Goal: Task Accomplishment & Management: Manage account settings

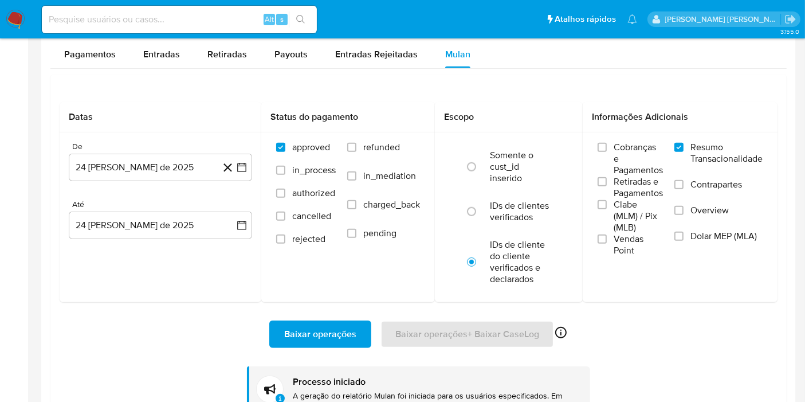
scroll to position [524, 0]
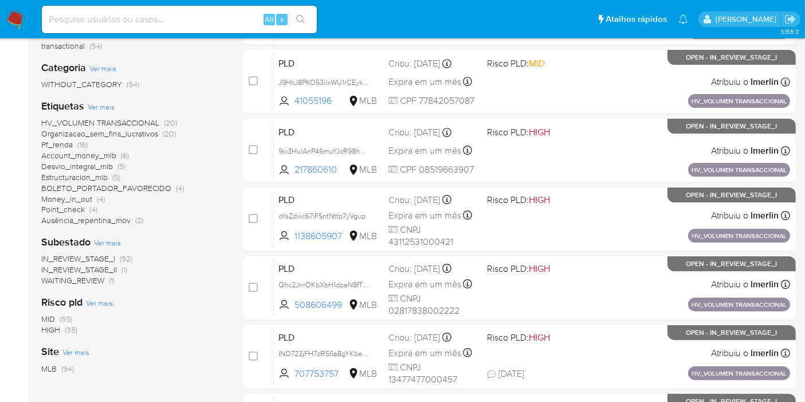
scroll to position [254, 0]
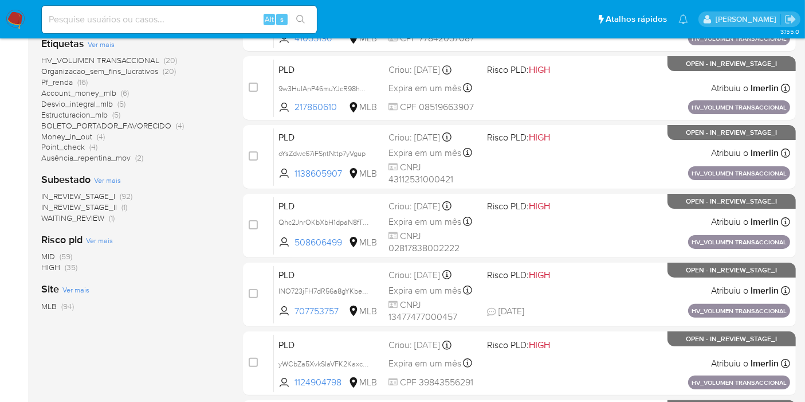
click at [117, 207] on span "IN_REVIEW_STAGE_II" at bounding box center [79, 206] width 76 height 11
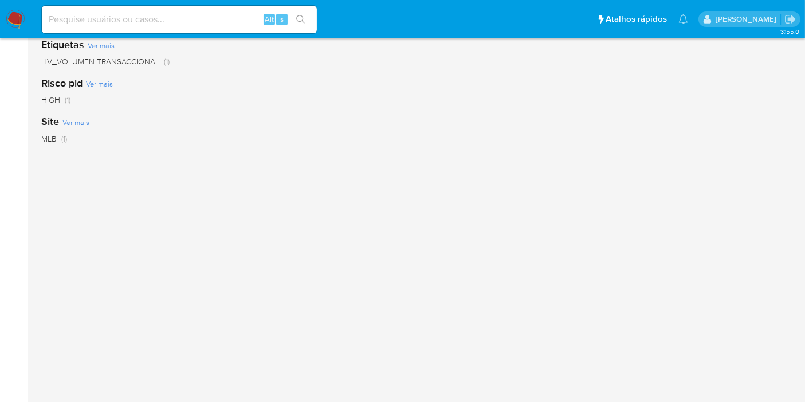
scroll to position [62, 0]
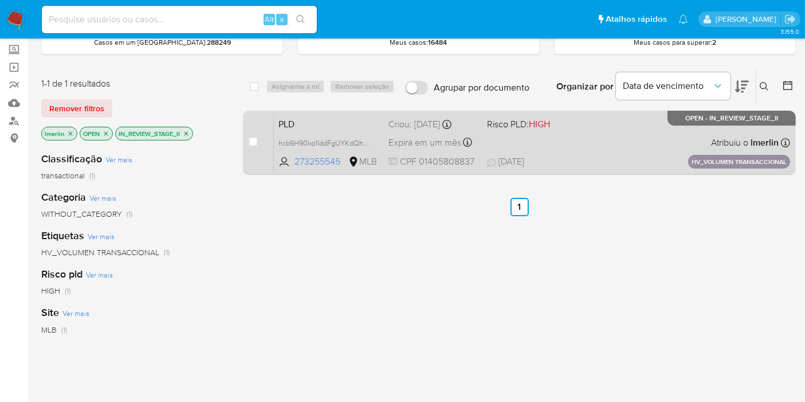
click at [360, 117] on span "PLD" at bounding box center [329, 123] width 101 height 15
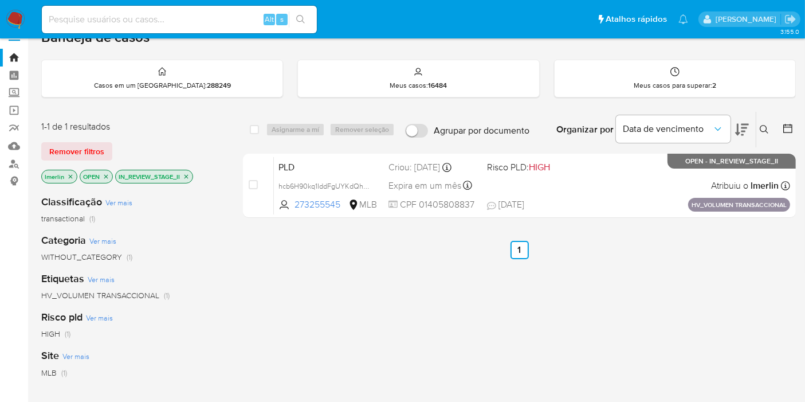
scroll to position [0, 0]
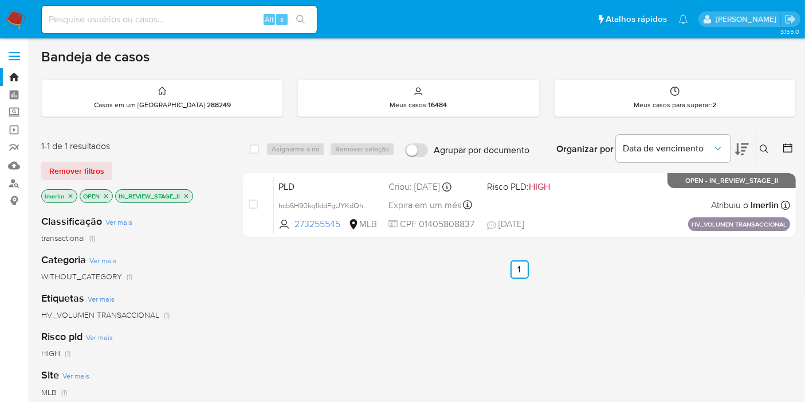
click at [171, 17] on input at bounding box center [179, 19] width 275 height 15
paste input "sa78dNr8vSpeOUbZ80bXONPD"
type input "sa78dNr8vSpeOUbZ80bXONPD"
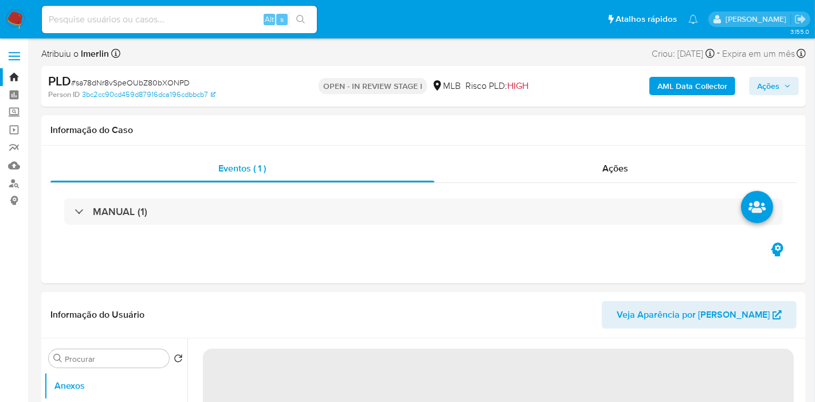
select select "10"
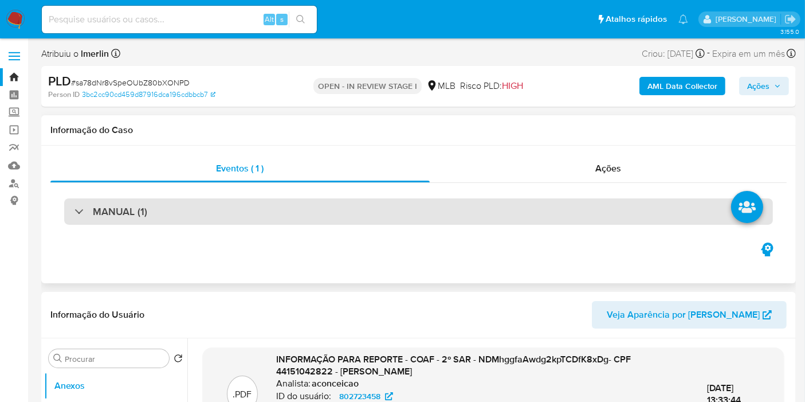
click at [116, 218] on div "MANUAL (1)" at bounding box center [418, 211] width 709 height 26
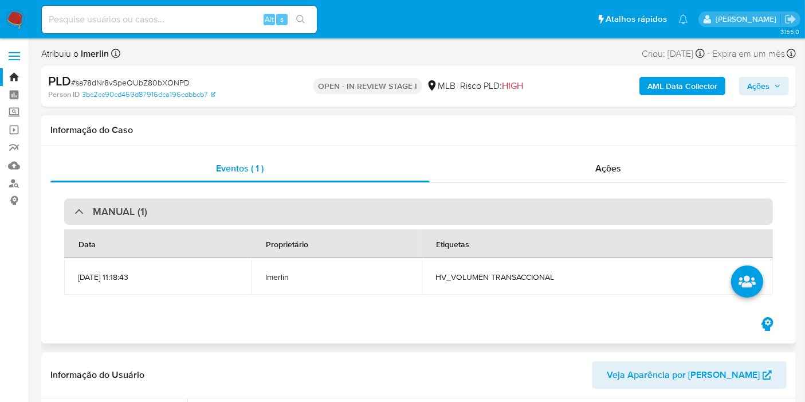
click at [240, 209] on div "MANUAL (1)" at bounding box center [418, 211] width 709 height 26
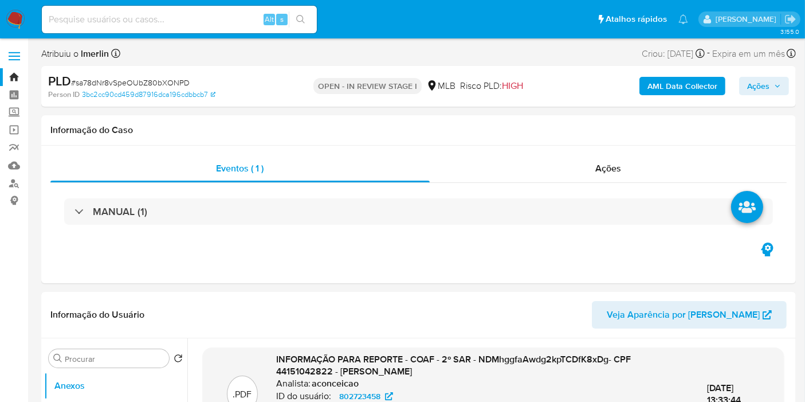
click at [687, 91] on b "AML Data Collector" at bounding box center [683, 86] width 70 height 18
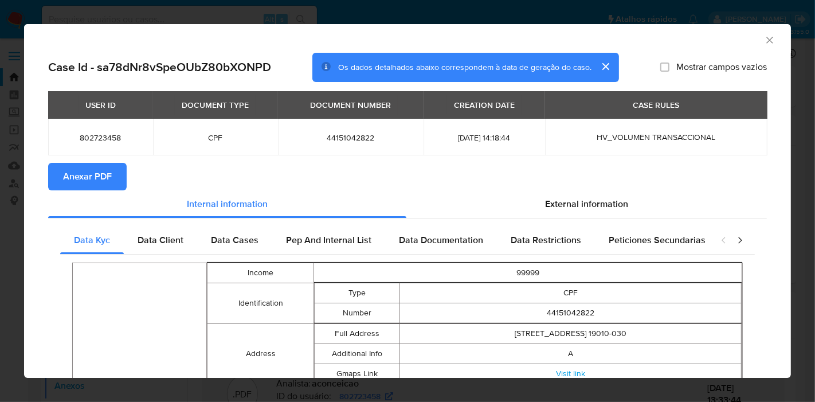
click at [56, 186] on button "Anexar PDF" at bounding box center [87, 177] width 79 height 28
click at [764, 37] on icon "Fechar a janela" at bounding box center [769, 39] width 11 height 11
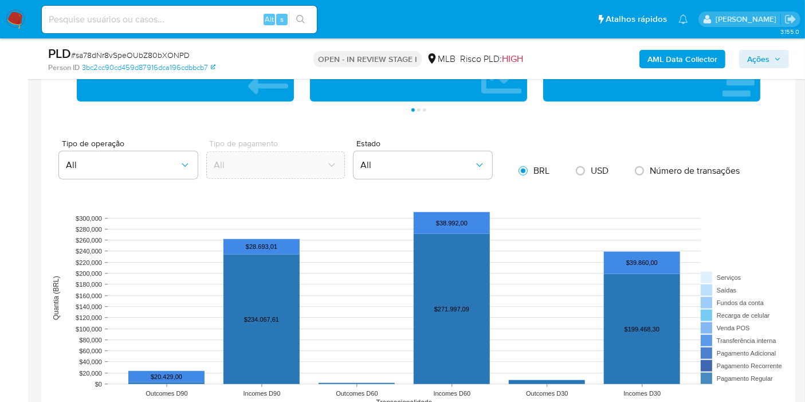
scroll to position [1210, 0]
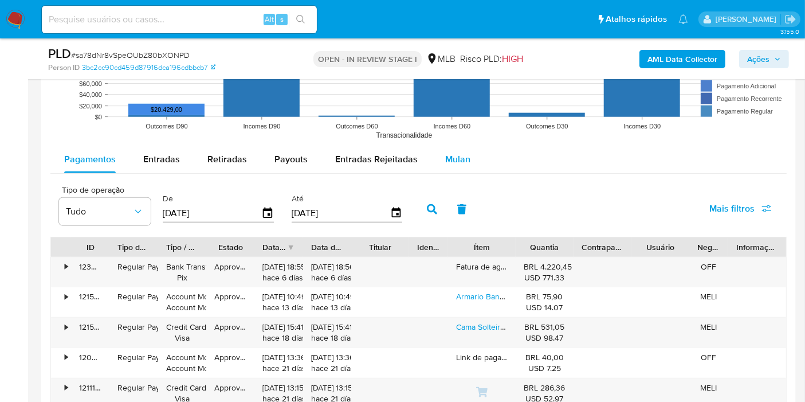
click at [455, 162] on span "Mulan" at bounding box center [457, 158] width 25 height 13
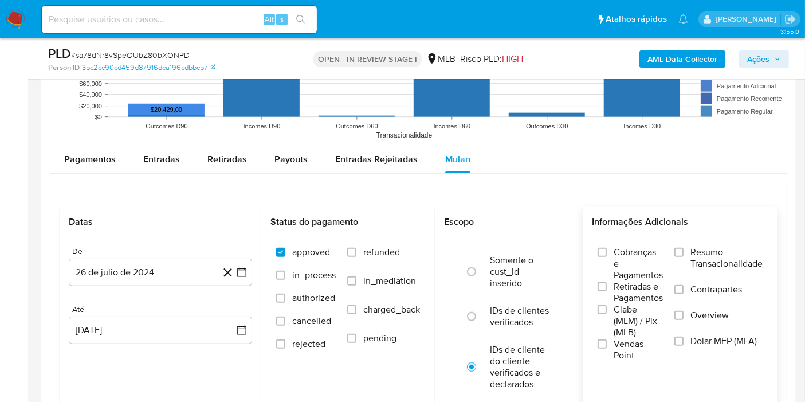
click at [684, 250] on label "Resumo Transacionalidade" at bounding box center [719, 264] width 88 height 37
click at [684, 250] on input "Resumo Transacionalidade" at bounding box center [679, 252] width 9 height 9
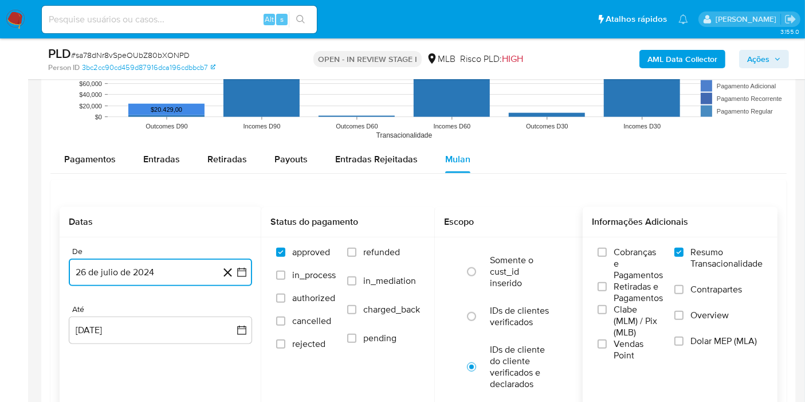
click at [235, 273] on button "26 de julio de 2024" at bounding box center [160, 272] width 183 height 28
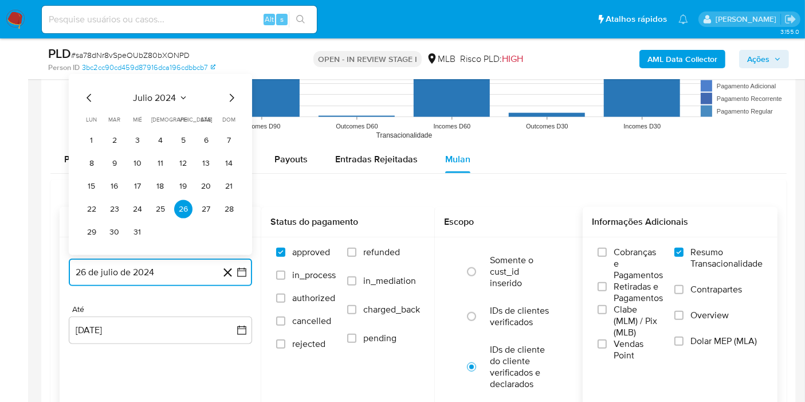
click at [150, 101] on span "julio 2024" at bounding box center [155, 97] width 43 height 11
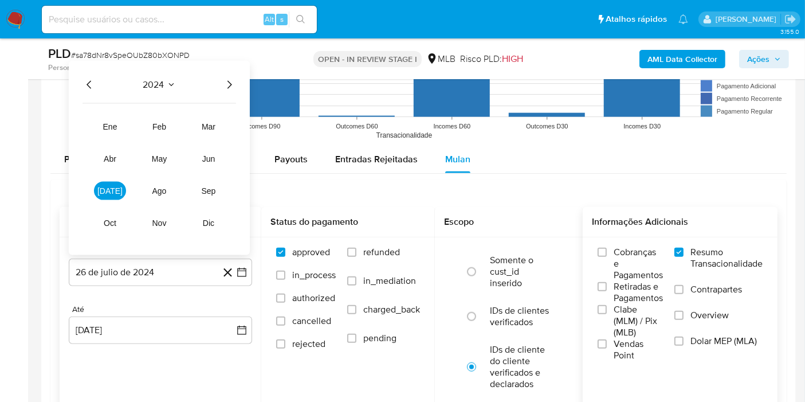
click at [229, 83] on icon "Año siguiente" at bounding box center [229, 85] width 14 height 14
click at [105, 190] on span "jul" at bounding box center [109, 190] width 25 height 9
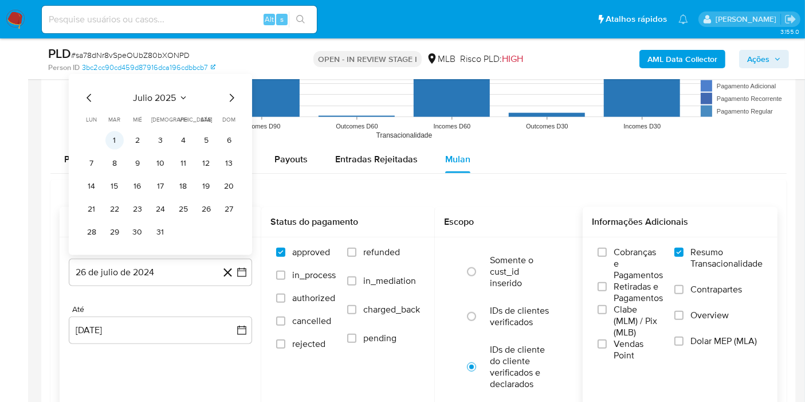
click at [109, 137] on button "1" at bounding box center [114, 140] width 18 height 18
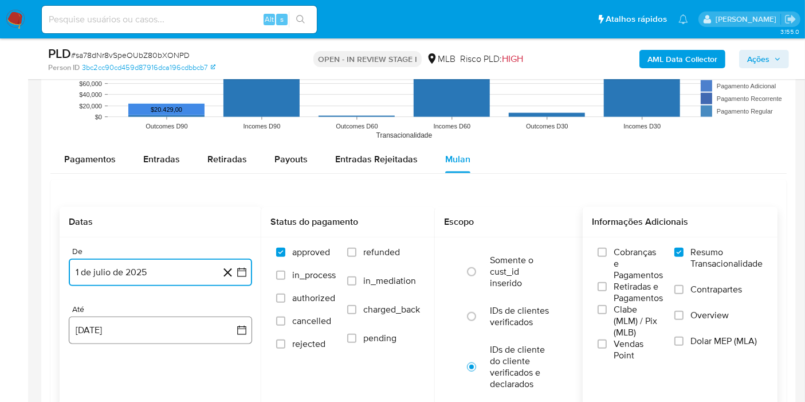
click at [242, 330] on icon "button" at bounding box center [241, 329] width 11 height 11
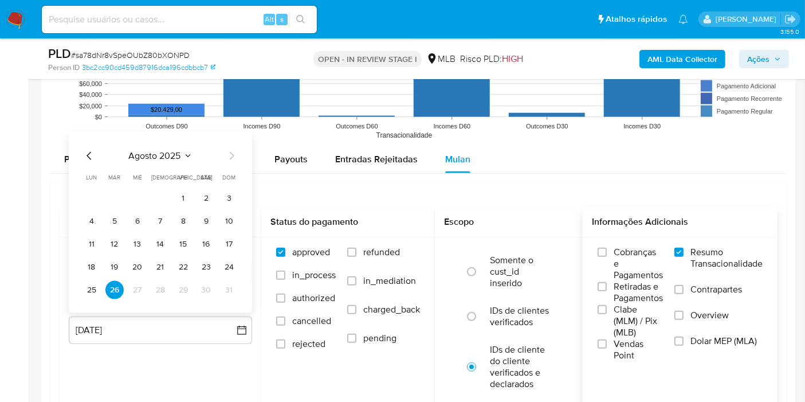
click at [92, 281] on button "25" at bounding box center [92, 290] width 18 height 18
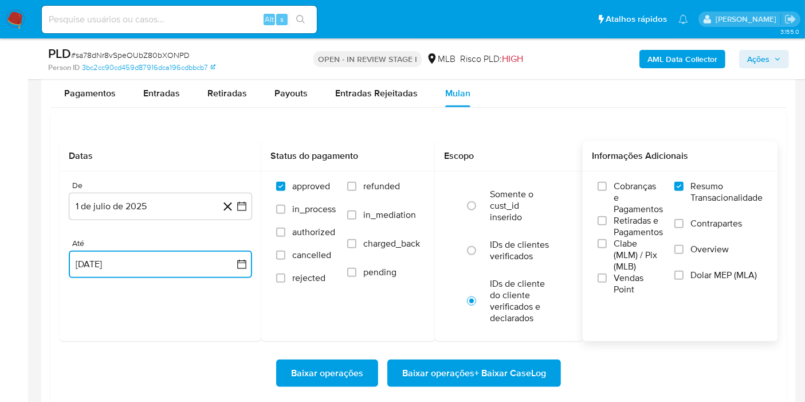
scroll to position [1337, 0]
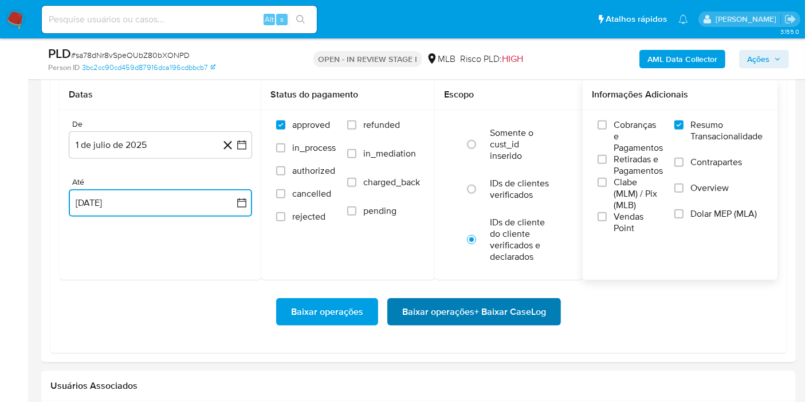
click at [453, 311] on span "Baixar operações + Baixar CaseLog" at bounding box center [474, 311] width 144 height 25
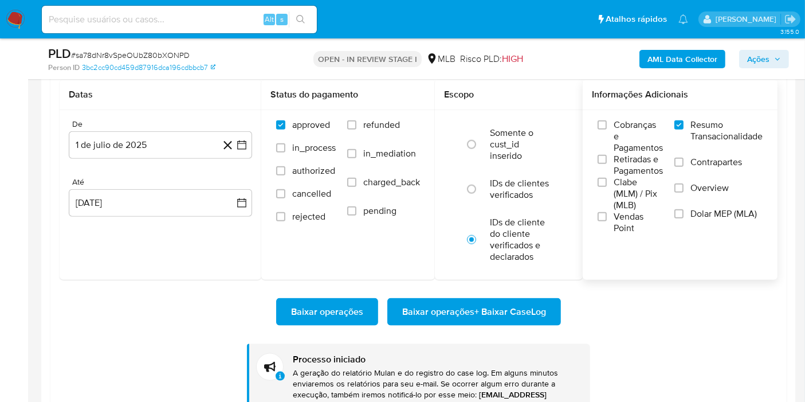
click at [203, 20] on input at bounding box center [179, 19] width 275 height 15
paste input "9w3HuIAnP46muYJcR98hWXJj"
type input "9w3HuIAnP46muYJcR98hWXJj"
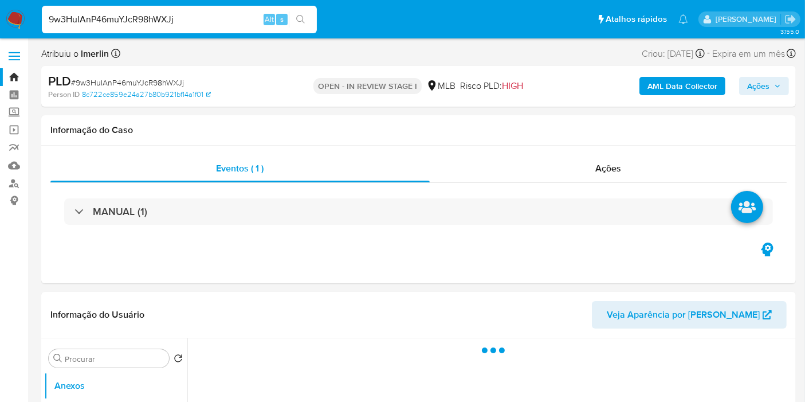
click at [699, 86] on b "AML Data Collector" at bounding box center [683, 86] width 70 height 18
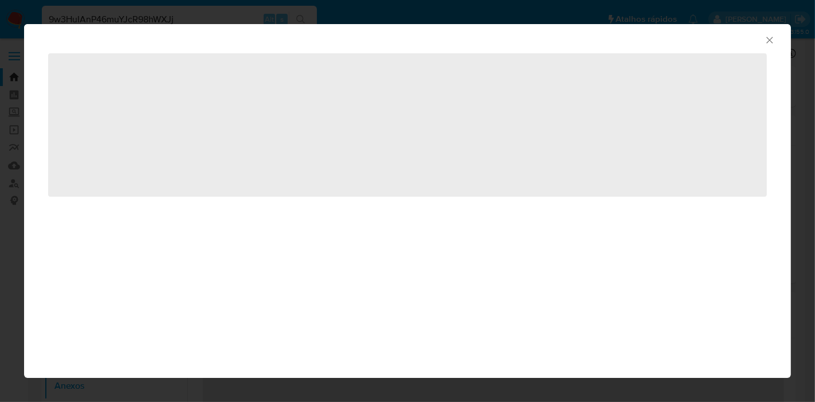
select select "10"
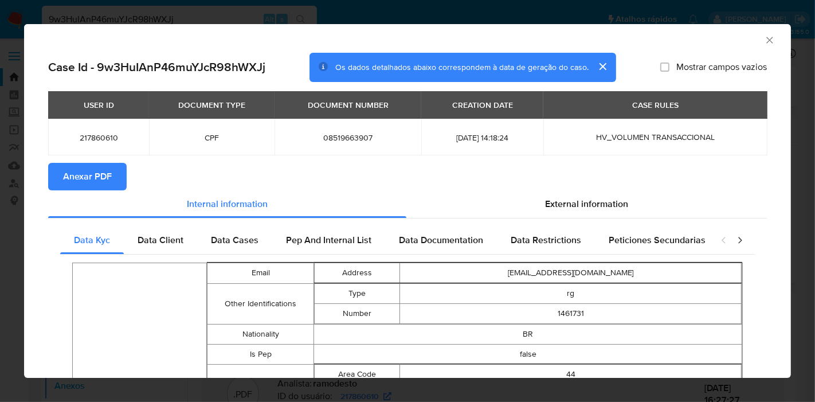
click at [93, 172] on span "Anexar PDF" at bounding box center [87, 176] width 49 height 25
click at [764, 44] on icon "Fechar a janela" at bounding box center [769, 39] width 11 height 11
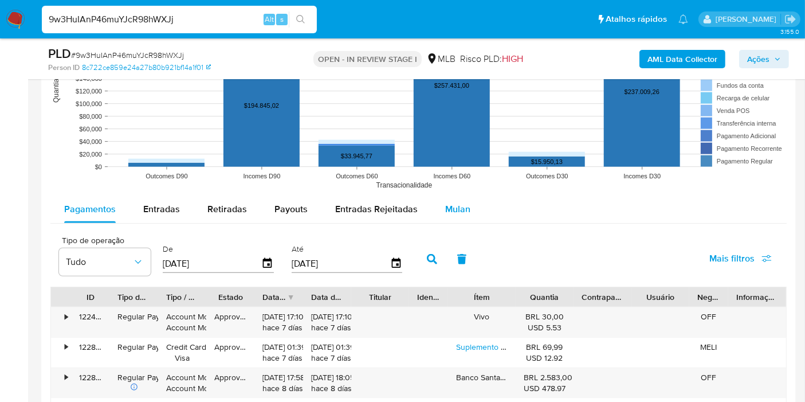
click at [461, 220] on div "Mulan" at bounding box center [457, 209] width 25 height 28
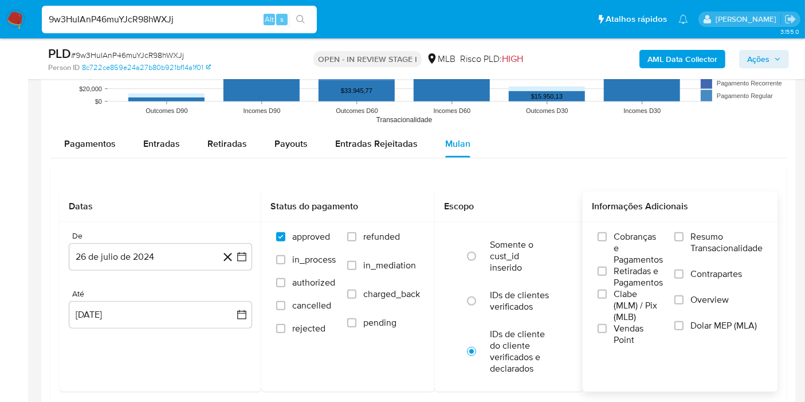
scroll to position [1210, 0]
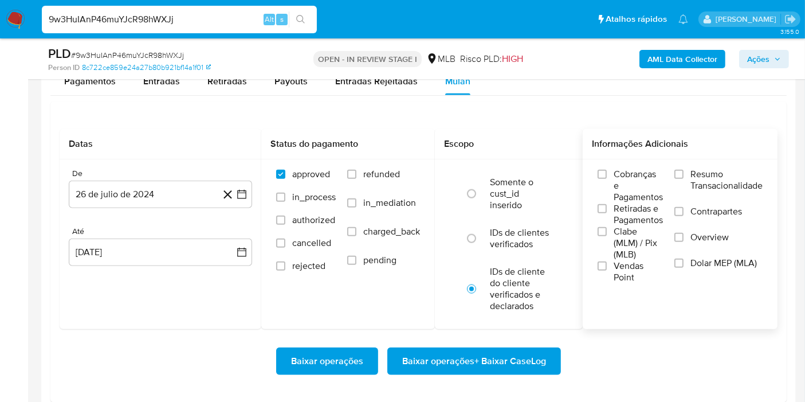
click at [724, 187] on span "Resumo Transacionalidade" at bounding box center [727, 179] width 72 height 23
click at [684, 179] on input "Resumo Transacionalidade" at bounding box center [679, 174] width 9 height 9
click at [247, 197] on icon "button" at bounding box center [241, 194] width 11 height 11
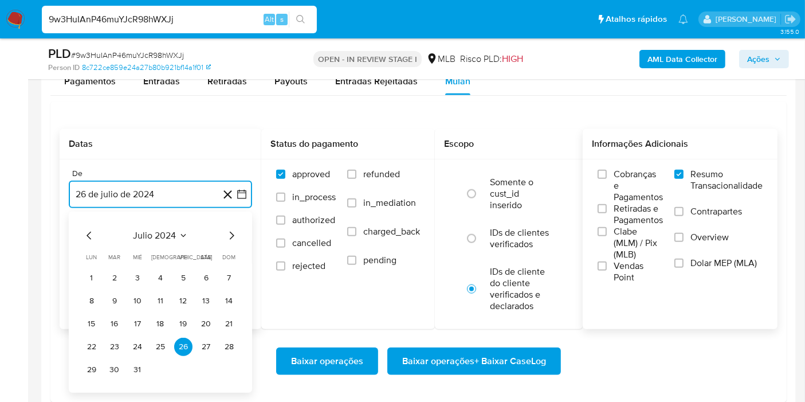
click at [168, 236] on span "julio 2024" at bounding box center [155, 235] width 43 height 11
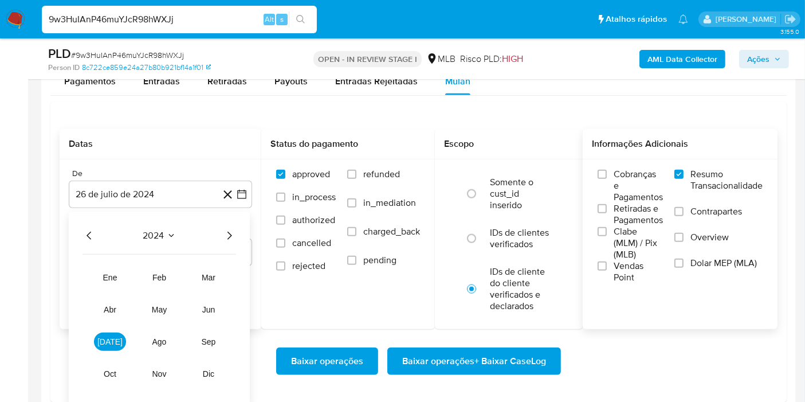
click at [230, 236] on icon "Año siguiente" at bounding box center [229, 236] width 14 height 14
click at [108, 343] on span "jul" at bounding box center [109, 341] width 25 height 9
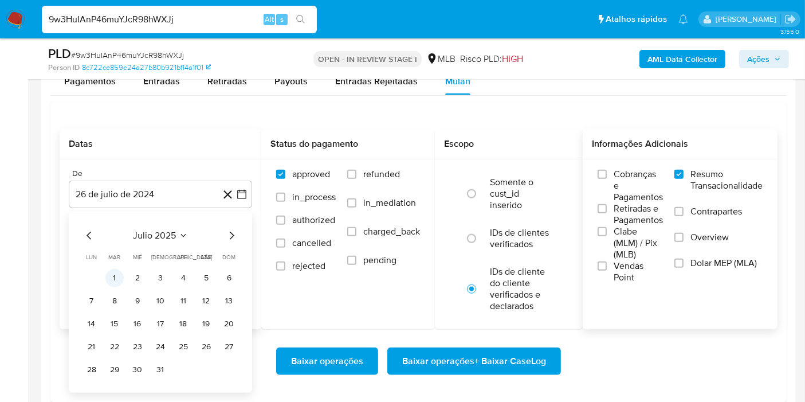
click at [117, 272] on button "1" at bounding box center [114, 278] width 18 height 18
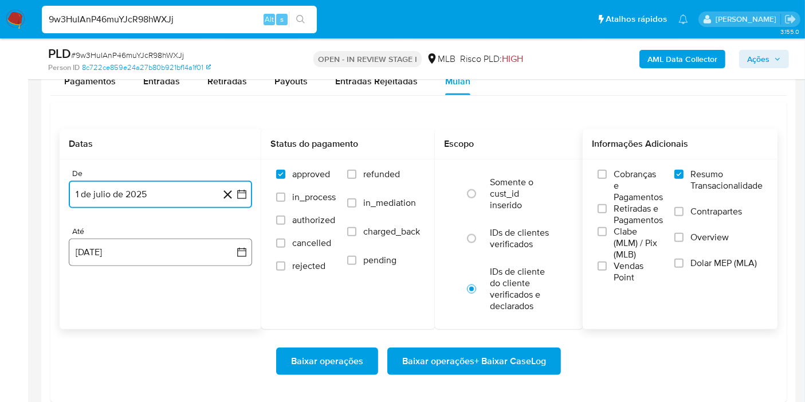
click at [232, 248] on button "26 de agosto de 2025" at bounding box center [160, 252] width 183 height 28
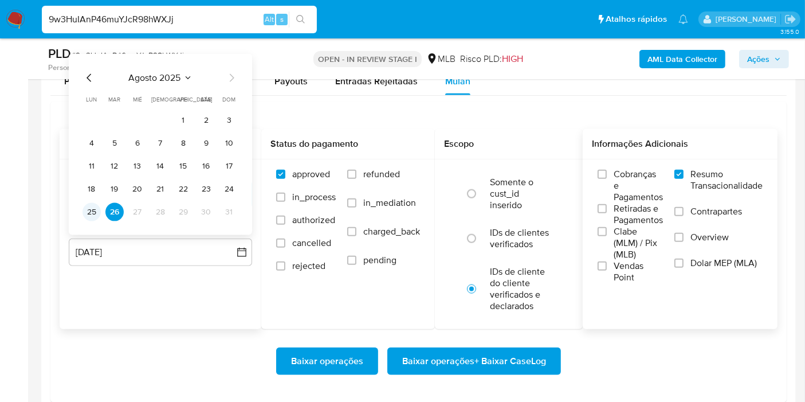
click at [88, 205] on button "25" at bounding box center [92, 212] width 18 height 18
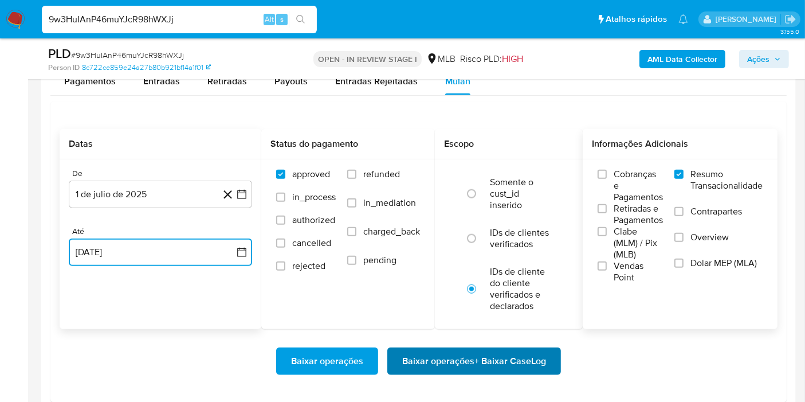
click at [424, 355] on span "Baixar operações + Baixar CaseLog" at bounding box center [474, 360] width 144 height 25
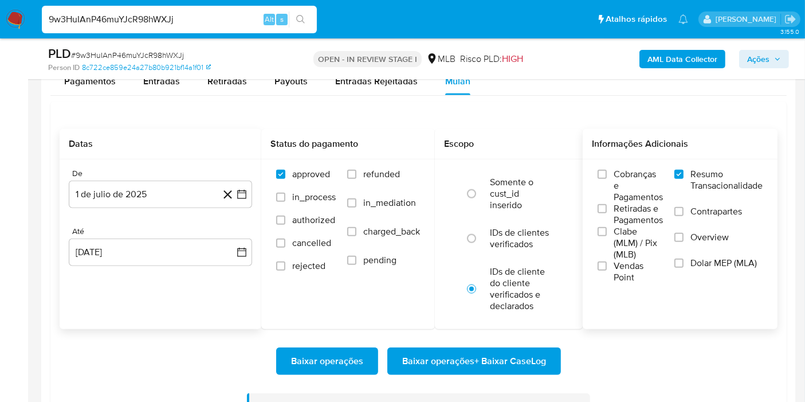
click at [244, 13] on input "9w3HuIAnP46muYJcR98hWXJj" at bounding box center [179, 19] width 275 height 15
paste input "yWCbZa5XvkSlaVFK2Kaxcb8S"
type input "yWCbZa5XvkSlaVFK2Kaxcb8S"
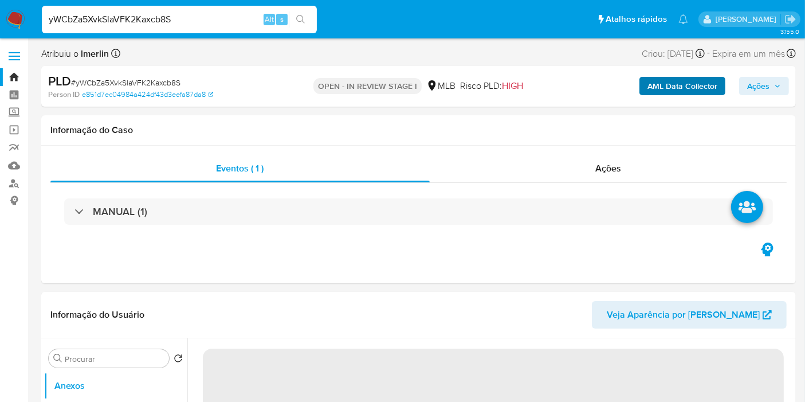
select select "10"
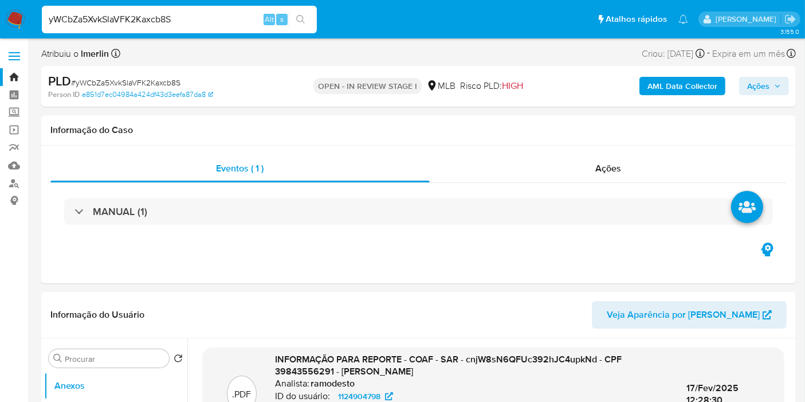
click at [668, 81] on b "AML Data Collector" at bounding box center [683, 86] width 70 height 18
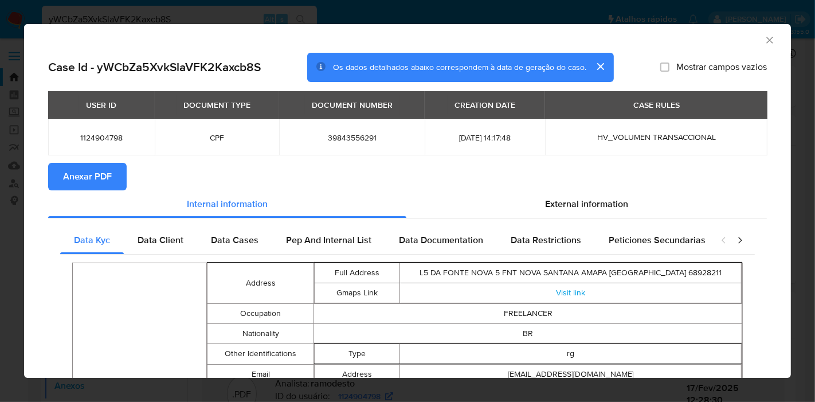
click at [112, 167] on button "Anexar PDF" at bounding box center [87, 177] width 79 height 28
click at [766, 38] on icon "Fechar a janela" at bounding box center [769, 40] width 6 height 6
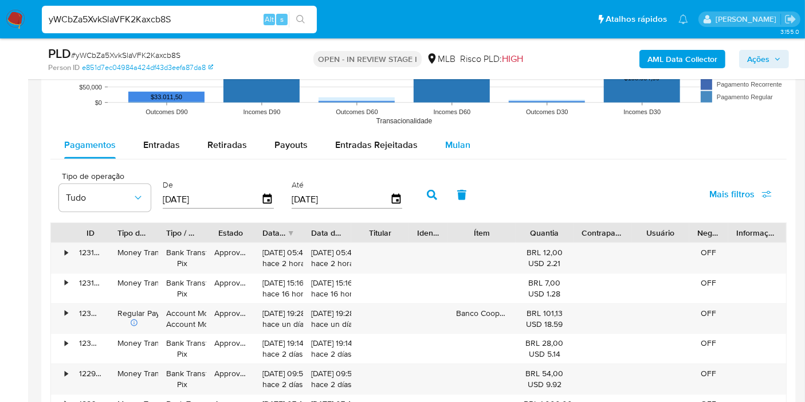
click at [457, 141] on span "Mulan" at bounding box center [457, 144] width 25 height 13
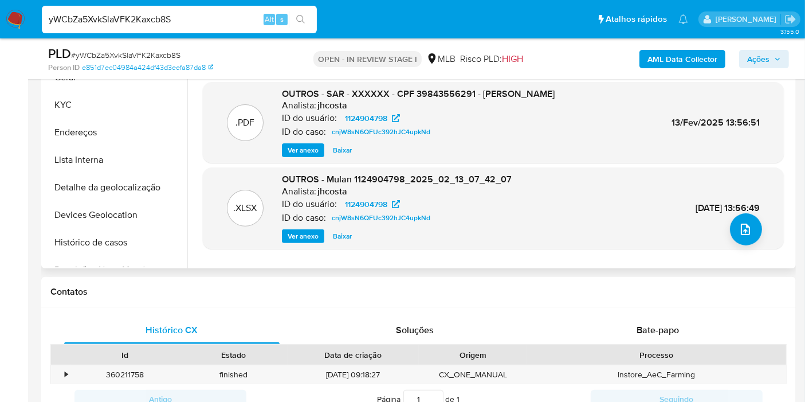
scroll to position [445, 0]
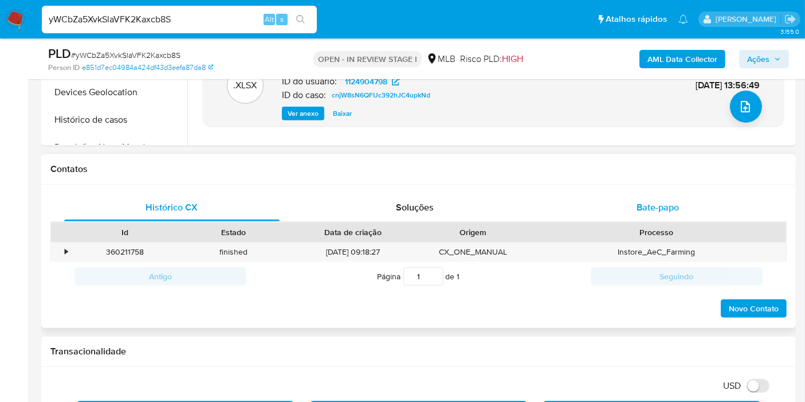
click at [635, 207] on div "Bate-papo" at bounding box center [657, 208] width 215 height 28
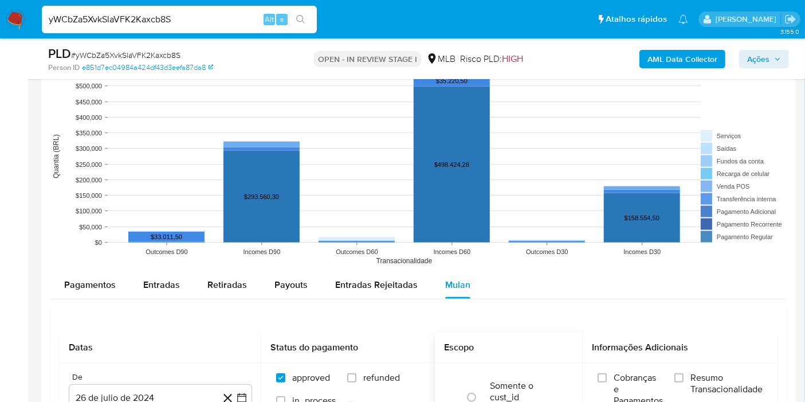
scroll to position [1401, 0]
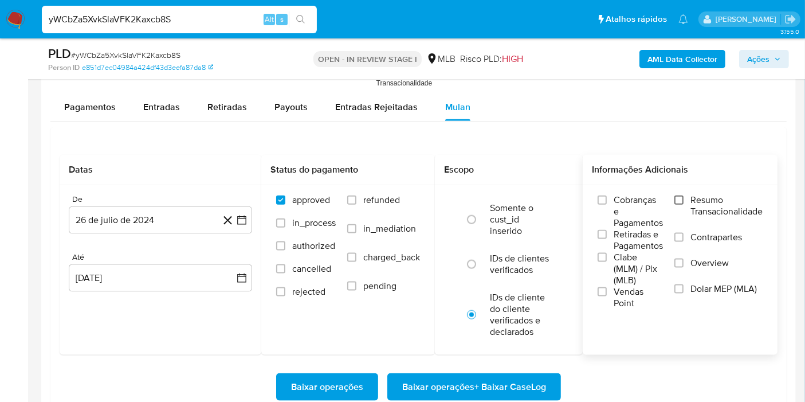
click at [677, 197] on input "Resumo Transacionalidade" at bounding box center [679, 199] width 9 height 9
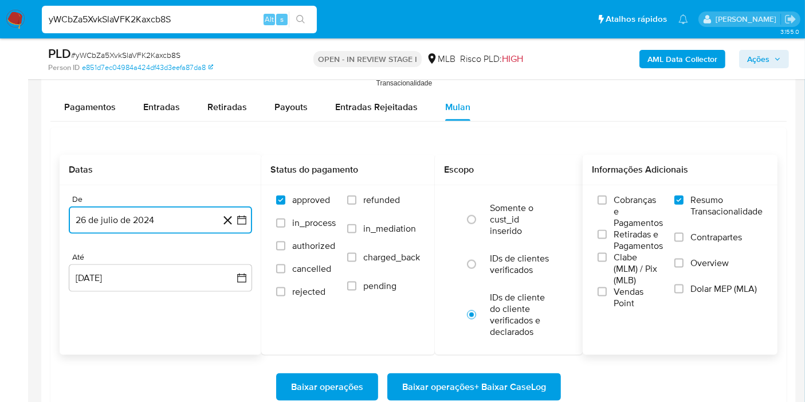
click at [242, 218] on icon "button" at bounding box center [241, 219] width 11 height 11
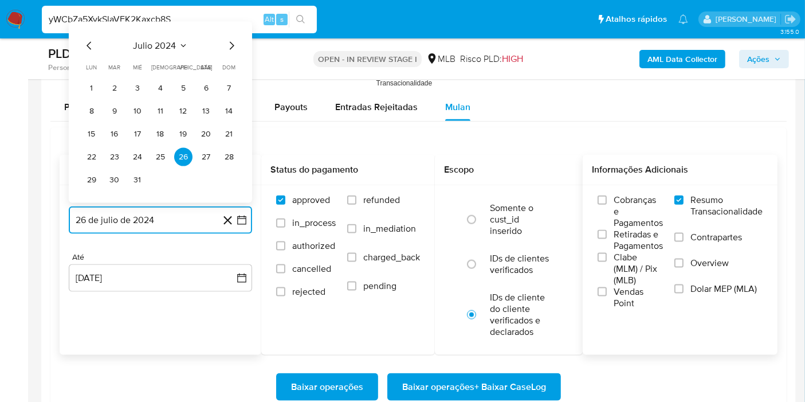
click at [153, 45] on span "julio 2024" at bounding box center [155, 45] width 43 height 11
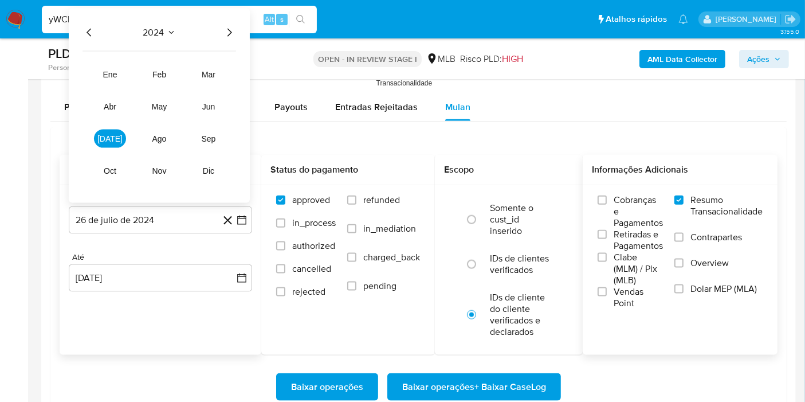
click at [232, 29] on icon "Año siguiente" at bounding box center [229, 33] width 14 height 14
click at [112, 137] on span "jul" at bounding box center [109, 138] width 25 height 9
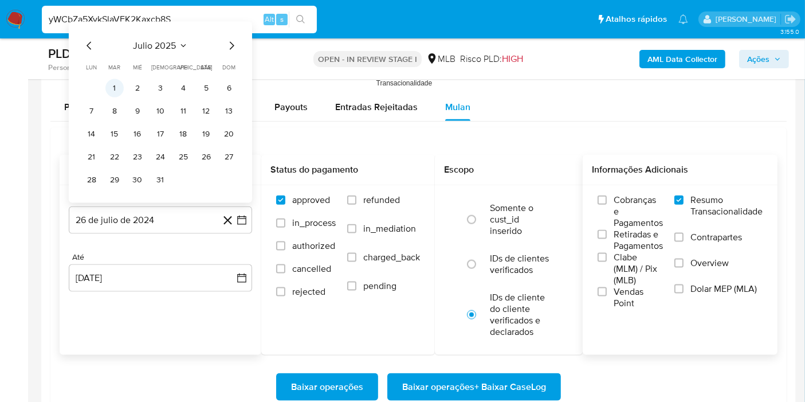
click at [117, 85] on button "1" at bounding box center [114, 88] width 18 height 18
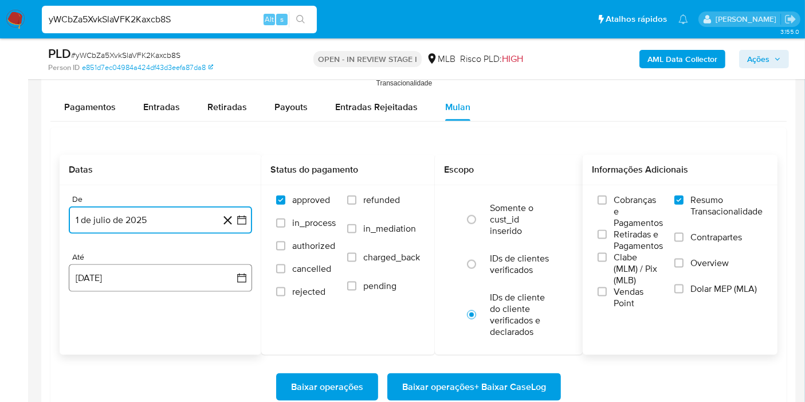
click at [244, 277] on icon "button" at bounding box center [241, 277] width 11 height 11
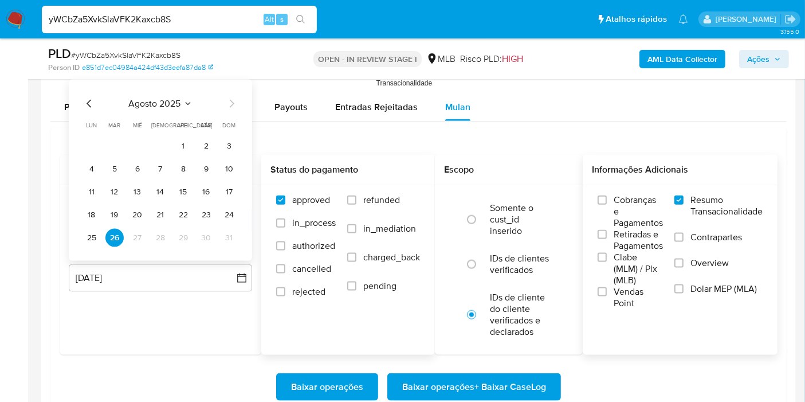
drag, startPoint x: 95, startPoint y: 234, endPoint x: 393, endPoint y: 248, distance: 298.9
click at [95, 234] on button "25" at bounding box center [92, 238] width 18 height 18
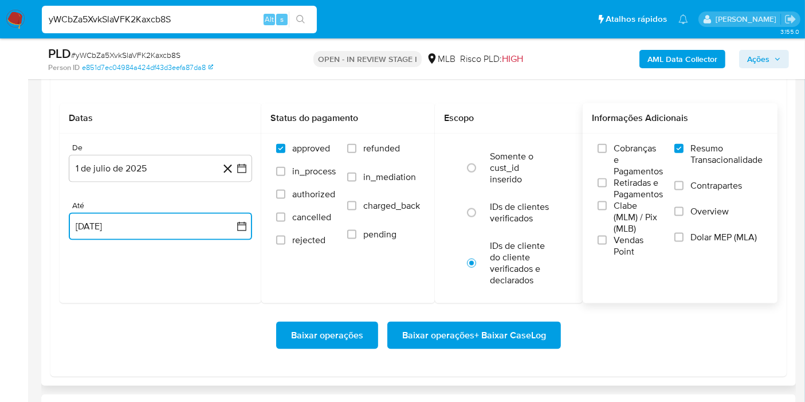
scroll to position [1464, 0]
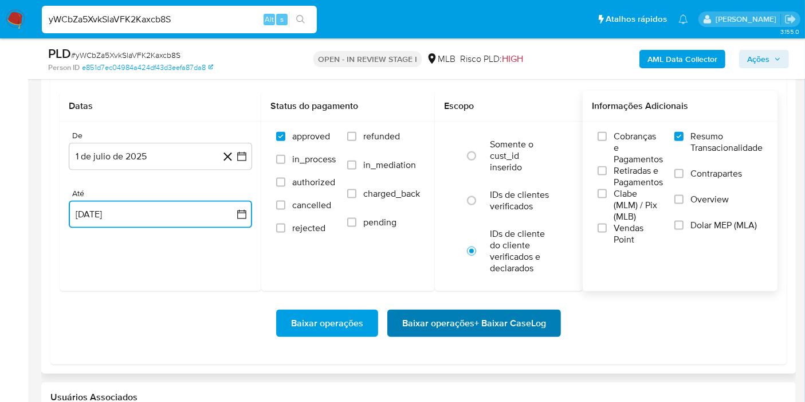
click at [452, 315] on span "Baixar operações + Baixar CaseLog" at bounding box center [474, 323] width 144 height 25
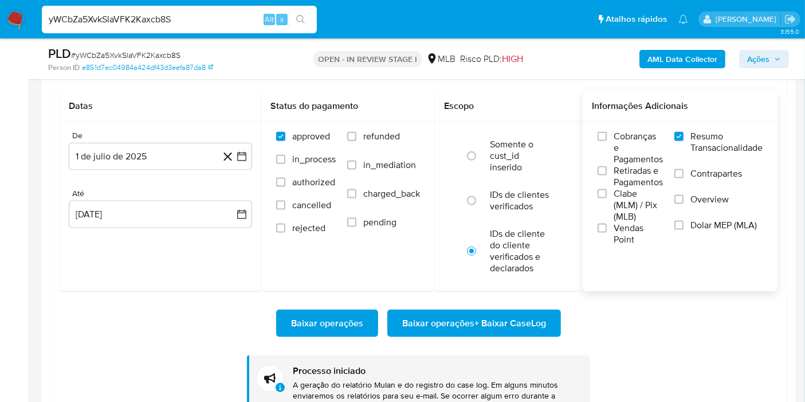
click at [188, 6] on div "yWCbZa5XvkSlaVFK2Kaxcb8S Alt s" at bounding box center [179, 20] width 275 height 28
click at [191, 14] on input "yWCbZa5XvkSlaVFK2Kaxcb8S" at bounding box center [179, 19] width 275 height 15
paste input "4SVP2SrkCTgZcIR53aceQJvj"
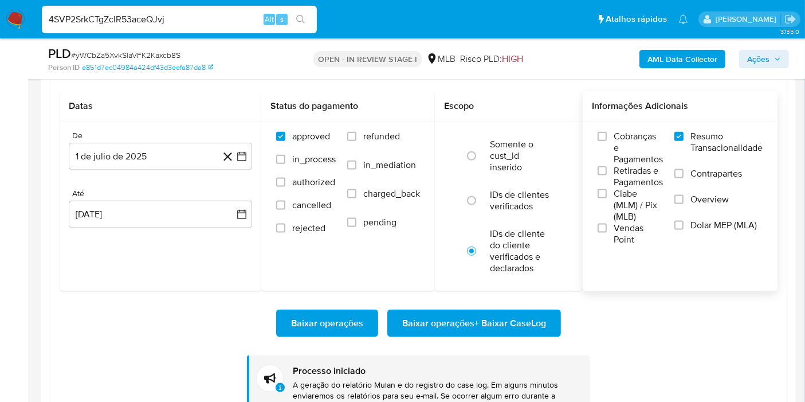
type input "4SVP2SrkCTgZcIR53aceQJvj"
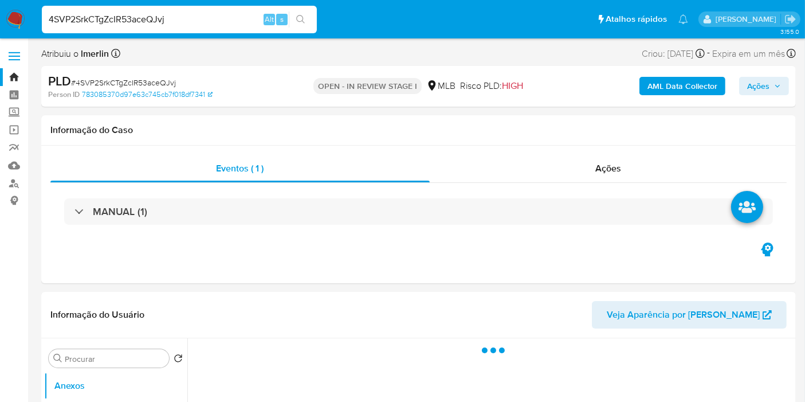
click at [671, 81] on b "AML Data Collector" at bounding box center [683, 86] width 70 height 18
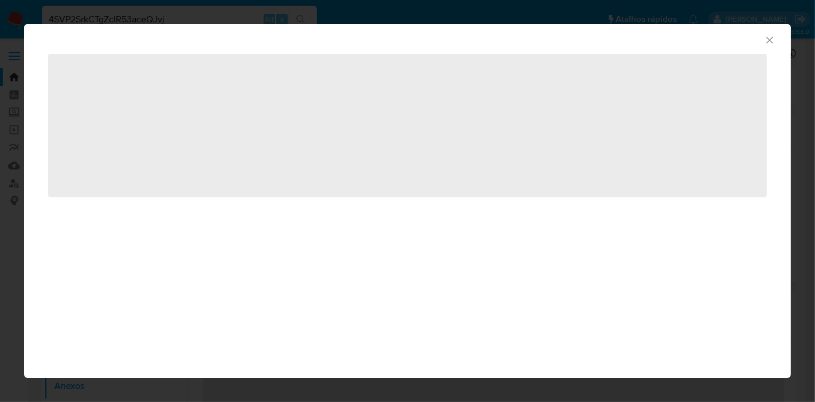
select select "10"
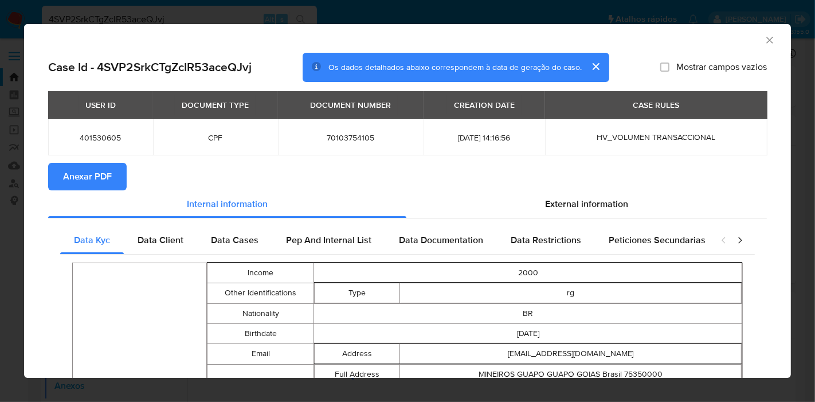
click at [109, 175] on span "Anexar PDF" at bounding box center [87, 176] width 49 height 25
click at [764, 45] on icon "Fechar a janela" at bounding box center [769, 39] width 11 height 11
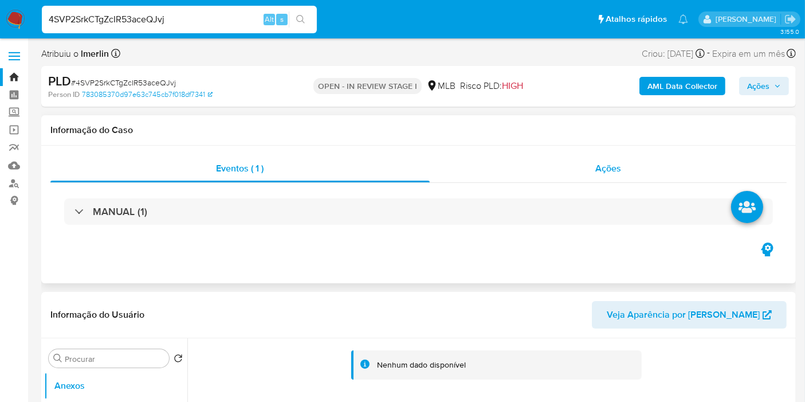
click at [610, 157] on div "Ações" at bounding box center [609, 169] width 358 height 28
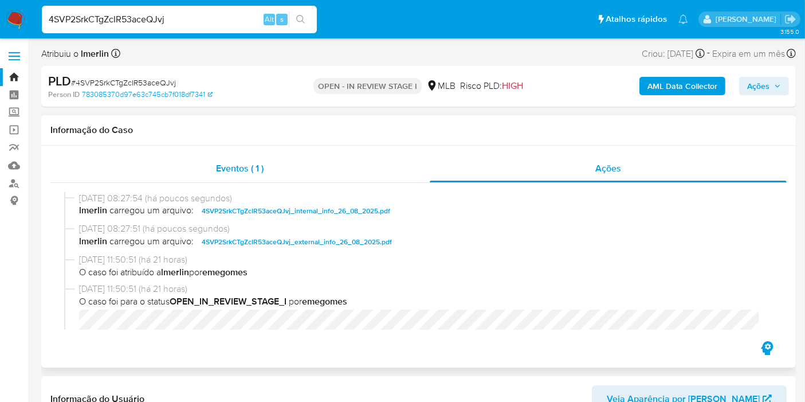
click at [299, 164] on div "Eventos ( 1 )" at bounding box center [239, 169] width 379 height 28
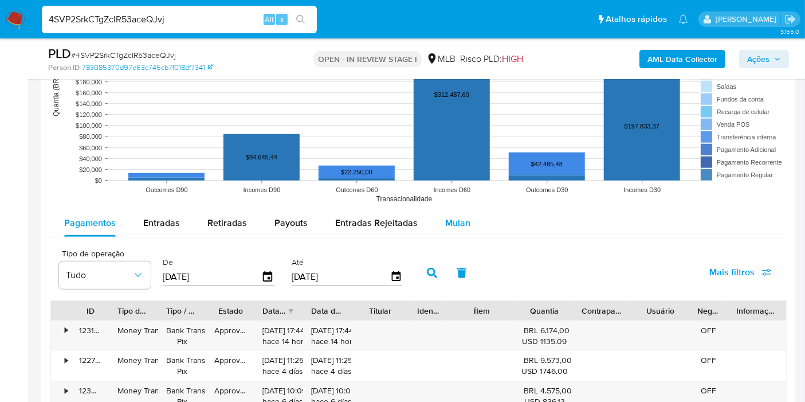
click at [460, 234] on div "Mulan" at bounding box center [457, 223] width 25 height 28
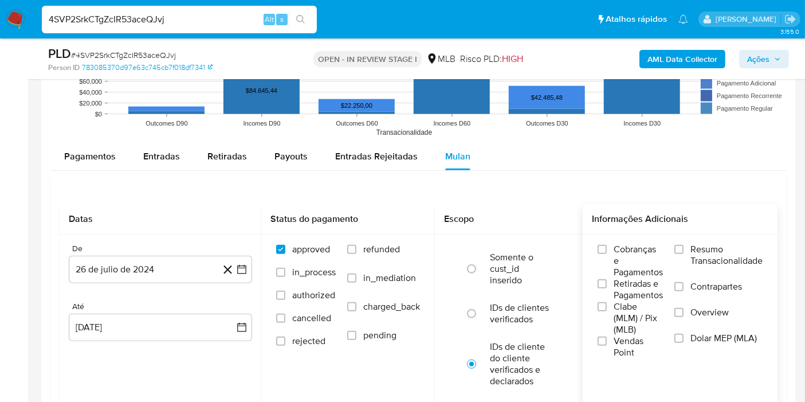
scroll to position [1273, 0]
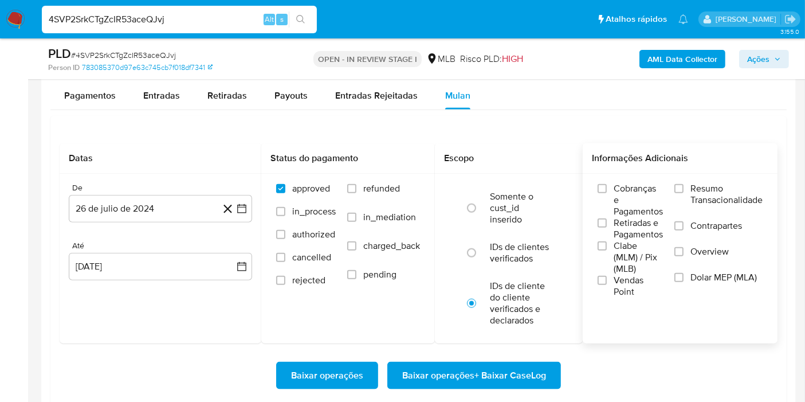
click at [712, 189] on span "Resumo Transacionalidade" at bounding box center [727, 194] width 72 height 23
click at [684, 189] on input "Resumo Transacionalidade" at bounding box center [679, 188] width 9 height 9
click at [245, 217] on button "26 de julio de 2024" at bounding box center [160, 209] width 183 height 28
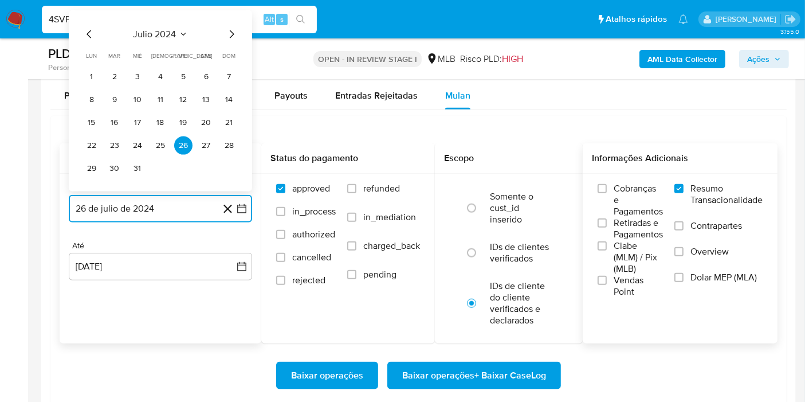
click at [160, 33] on span "julio 2024" at bounding box center [155, 34] width 43 height 11
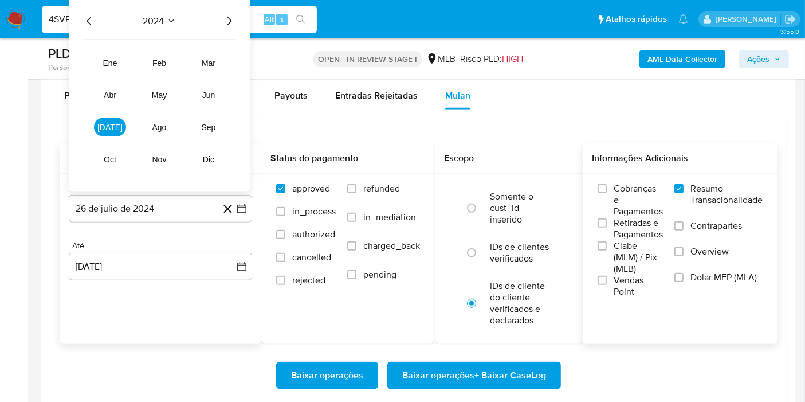
click at [224, 24] on icon "Año siguiente" at bounding box center [229, 21] width 14 height 14
click at [114, 128] on span "jul" at bounding box center [109, 127] width 25 height 9
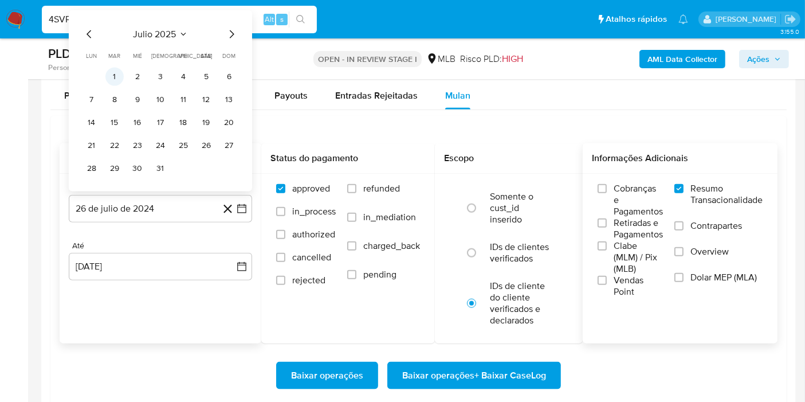
click at [123, 76] on button "1" at bounding box center [114, 77] width 18 height 18
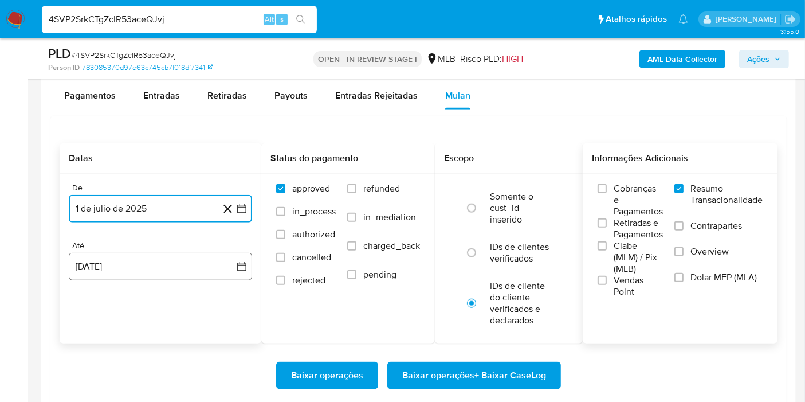
click at [242, 265] on icon "button" at bounding box center [241, 266] width 11 height 11
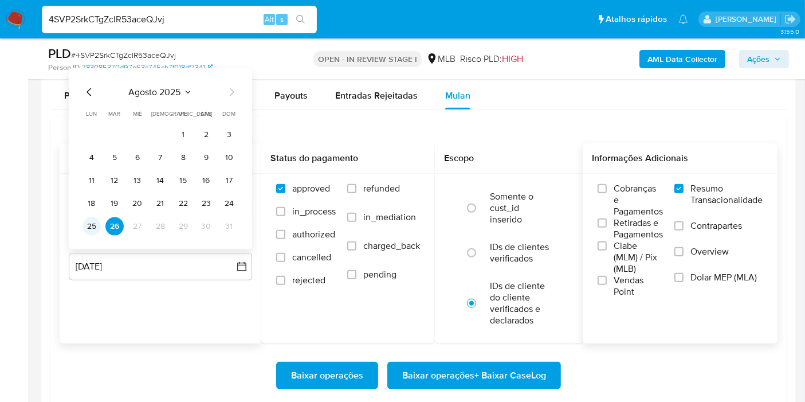
click at [87, 225] on button "25" at bounding box center [92, 226] width 18 height 18
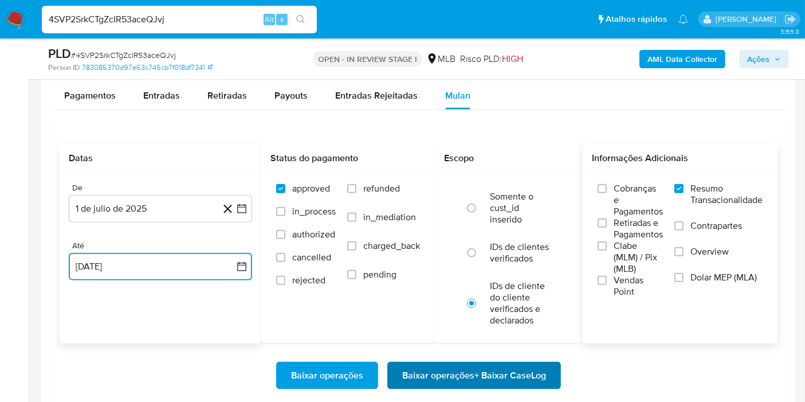
click at [480, 363] on span "Baixar operações + Baixar CaseLog" at bounding box center [474, 375] width 144 height 25
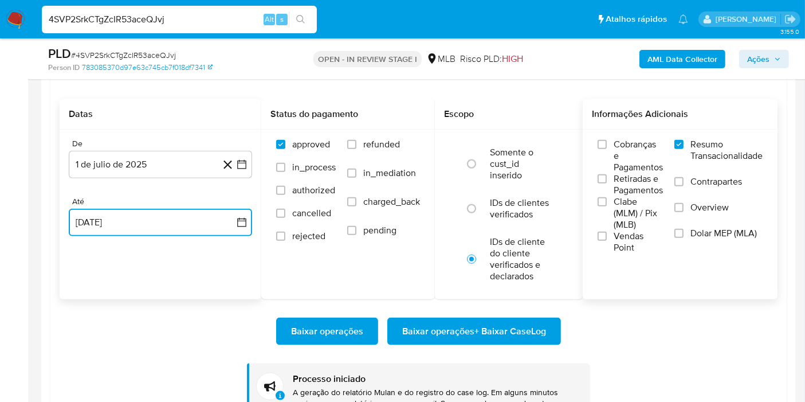
scroll to position [1337, 0]
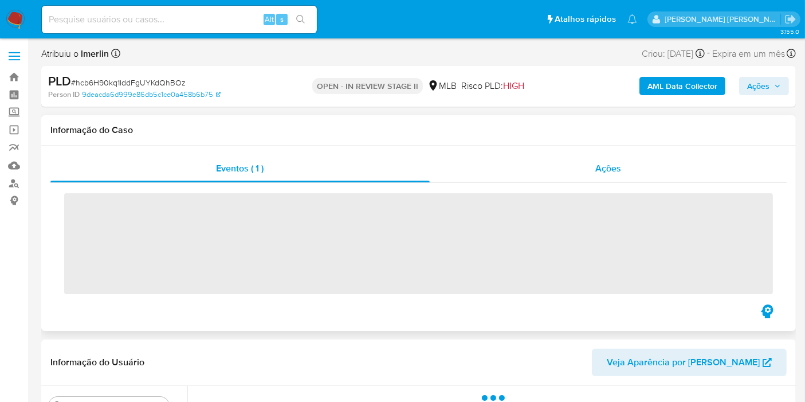
click at [548, 166] on div "Ações" at bounding box center [609, 169] width 358 height 28
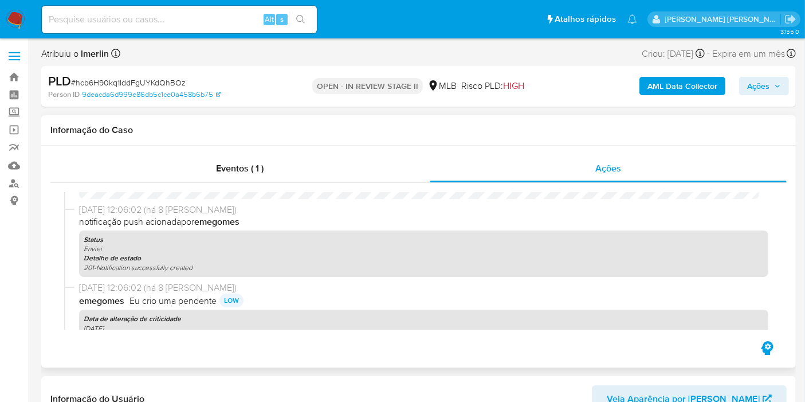
select select "10"
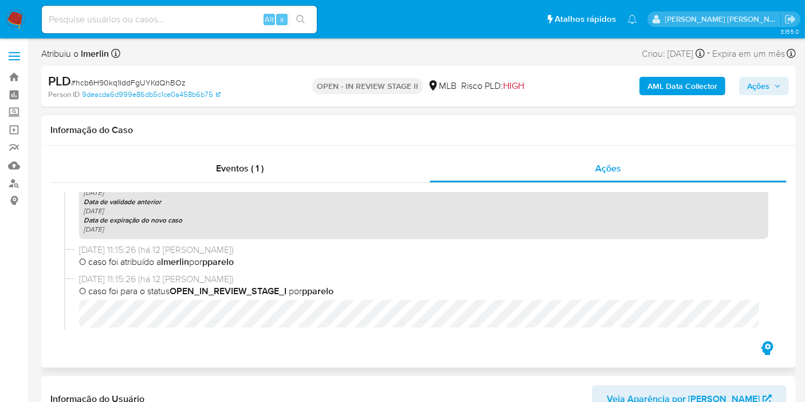
scroll to position [599, 0]
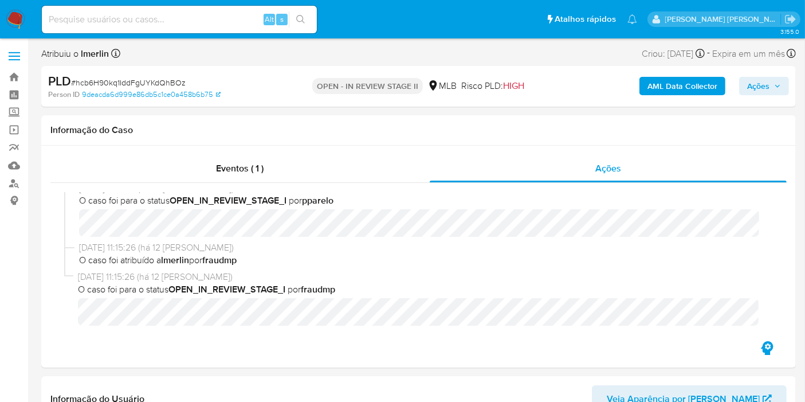
click at [16, 19] on img at bounding box center [15, 19] width 19 height 19
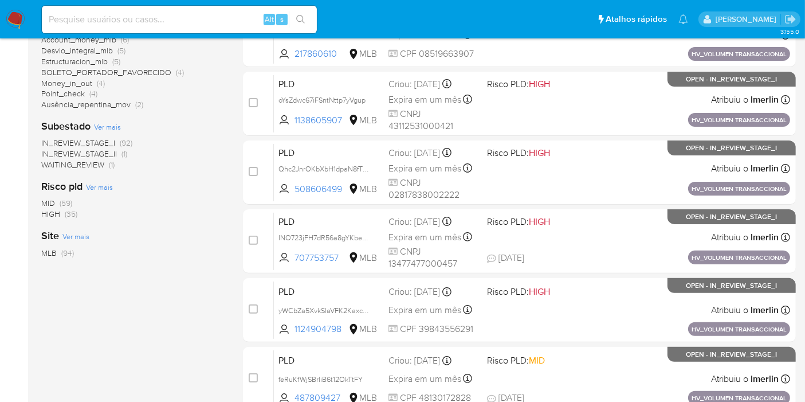
scroll to position [318, 0]
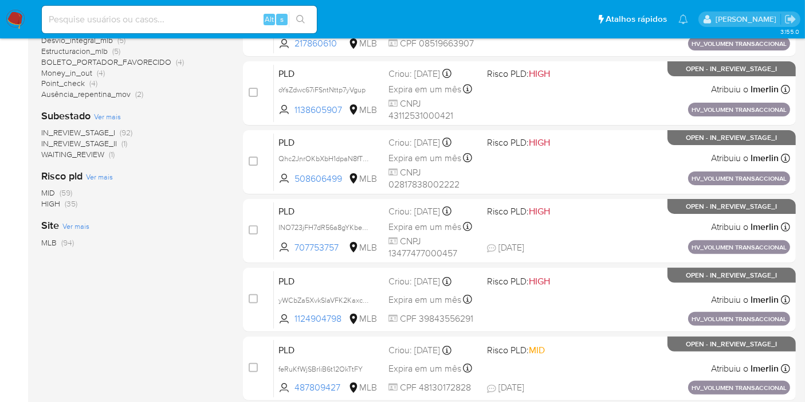
click at [63, 202] on span "HIGH (35)" at bounding box center [59, 203] width 36 height 11
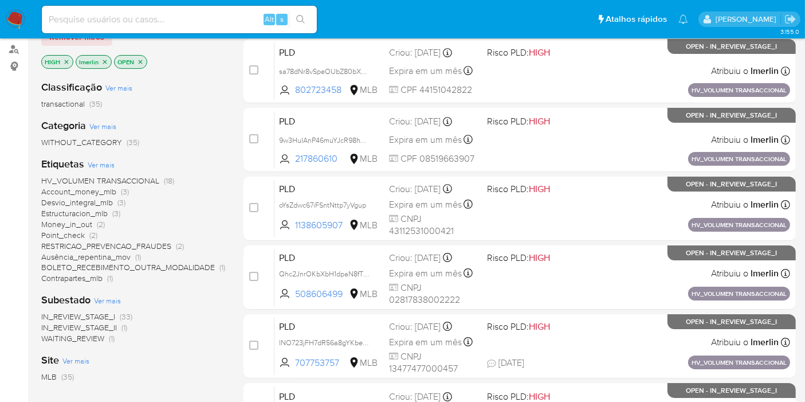
scroll to position [64, 0]
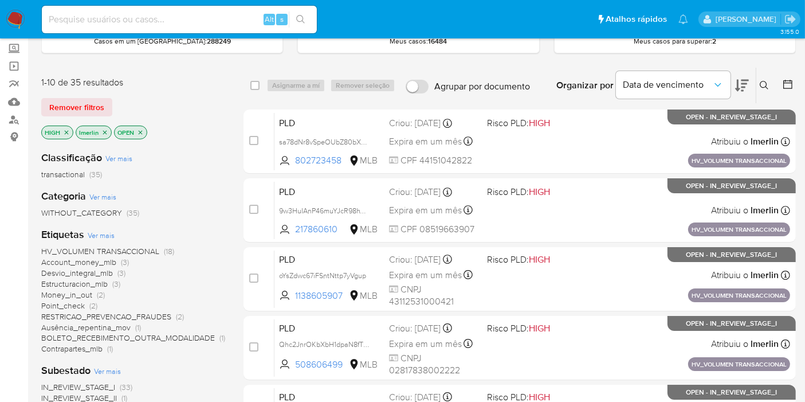
click at [0, 301] on aside "Bandeja Painel Screening Pesquisa em Listas Watchlist Ferramentas Operações em …" at bounding box center [14, 388] width 28 height 905
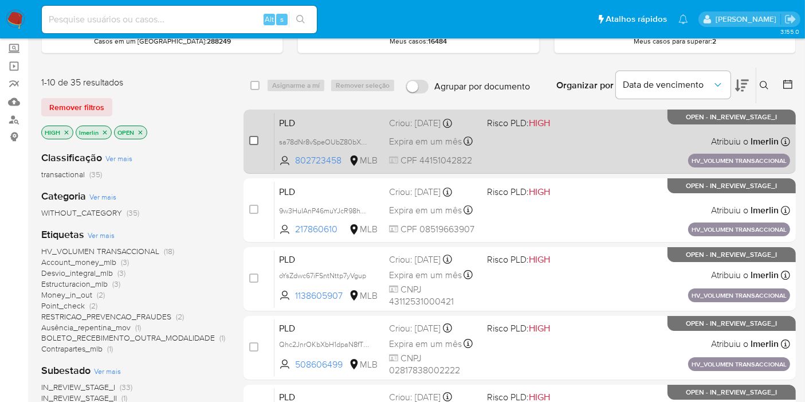
click at [253, 142] on input "checkbox" at bounding box center [253, 140] width 9 height 9
checkbox input "true"
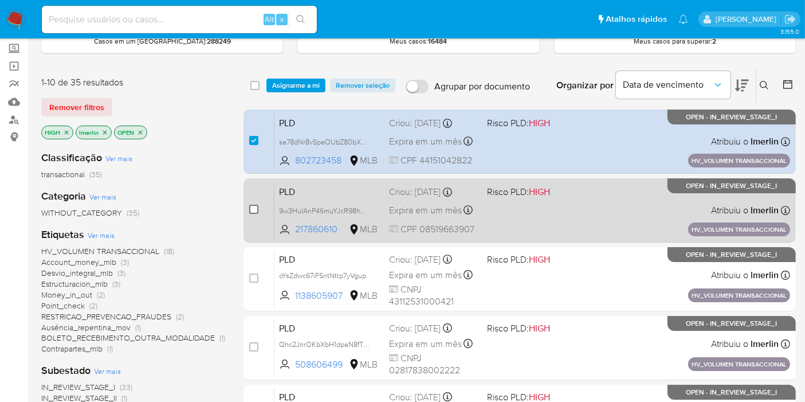
click at [254, 209] on input "checkbox" at bounding box center [253, 209] width 9 height 9
checkbox input "true"
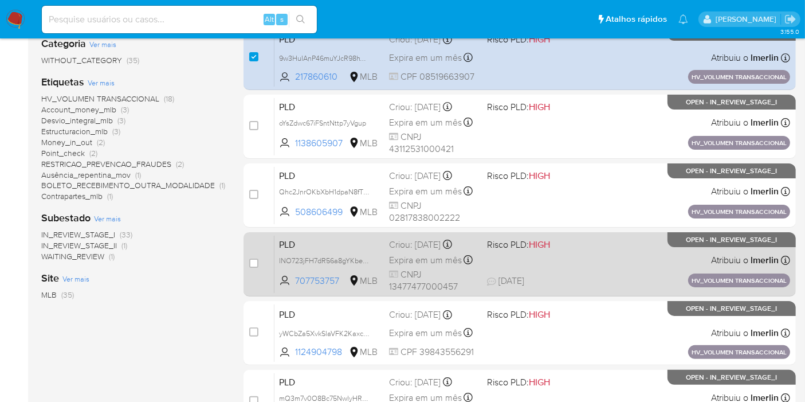
scroll to position [254, 0]
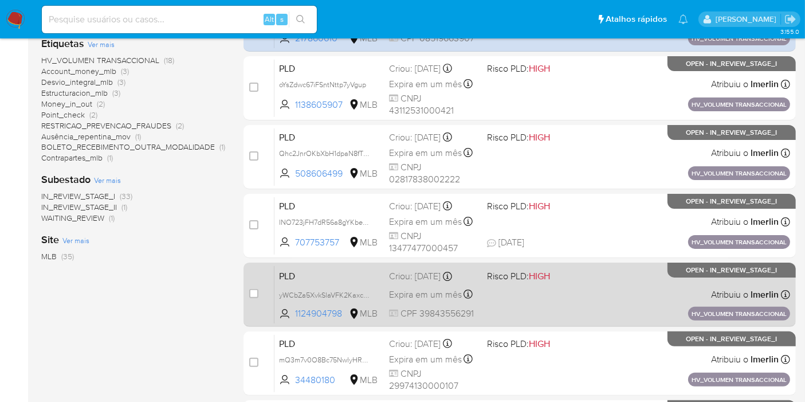
click at [258, 292] on div "case-item-checkbox Incapaz de atribuir o caso" at bounding box center [261, 294] width 25 height 58
click at [254, 289] on input "checkbox" at bounding box center [253, 293] width 9 height 9
checkbox input "true"
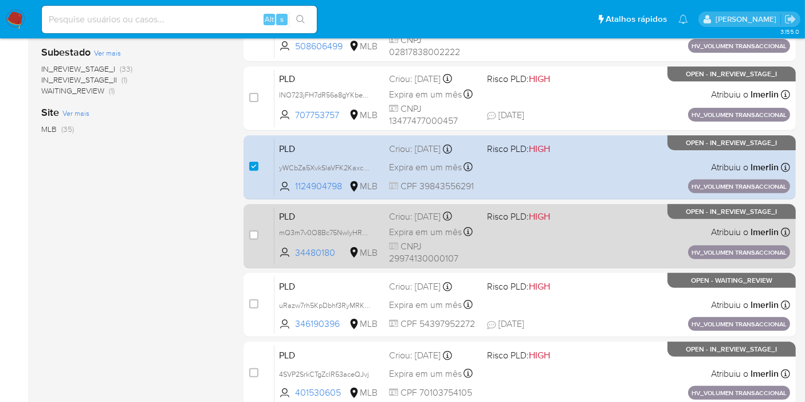
scroll to position [445, 0]
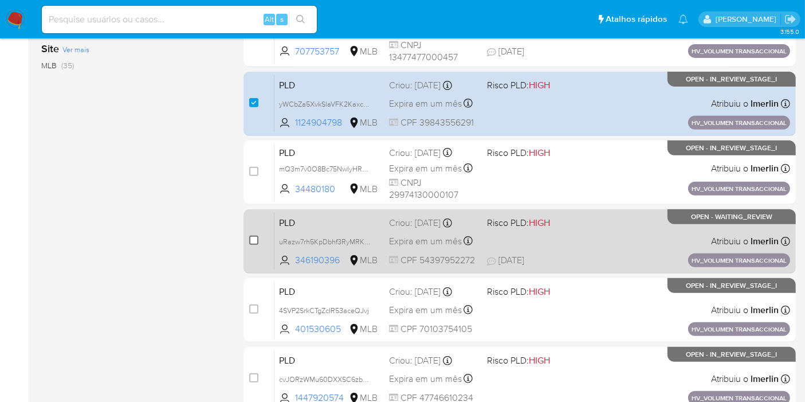
click at [254, 237] on input "checkbox" at bounding box center [253, 240] width 9 height 9
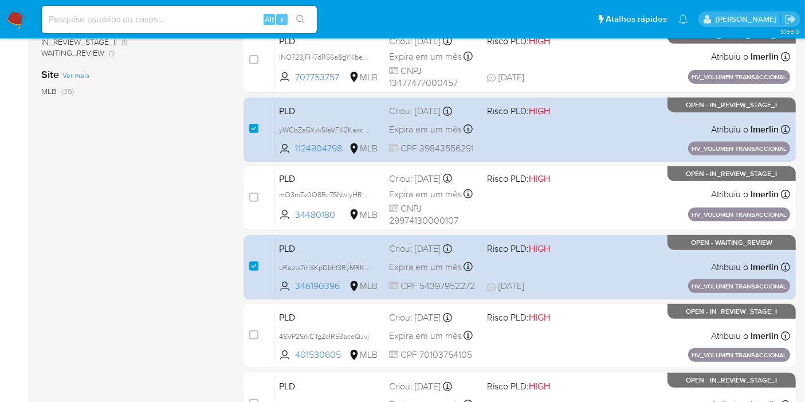
scroll to position [501, 0]
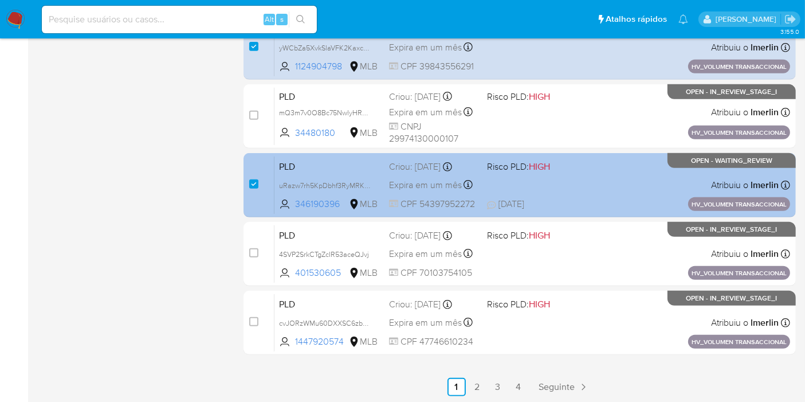
click at [309, 158] on span "PLD" at bounding box center [329, 165] width 101 height 15
click at [250, 182] on input "checkbox" at bounding box center [253, 183] width 9 height 9
checkbox input "false"
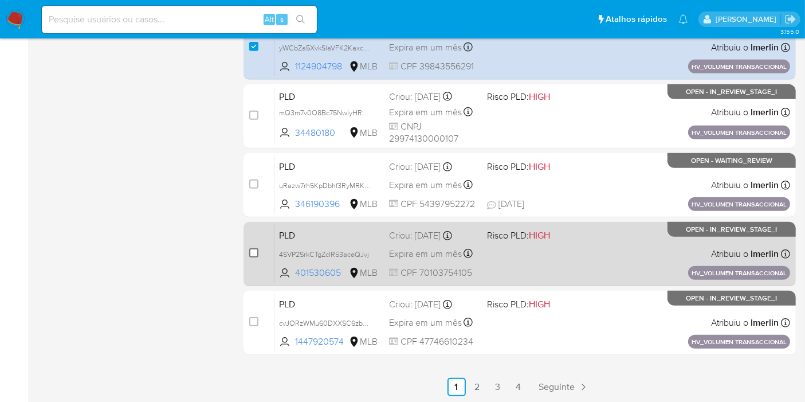
click at [249, 254] on input "checkbox" at bounding box center [253, 252] width 9 height 9
checkbox input "true"
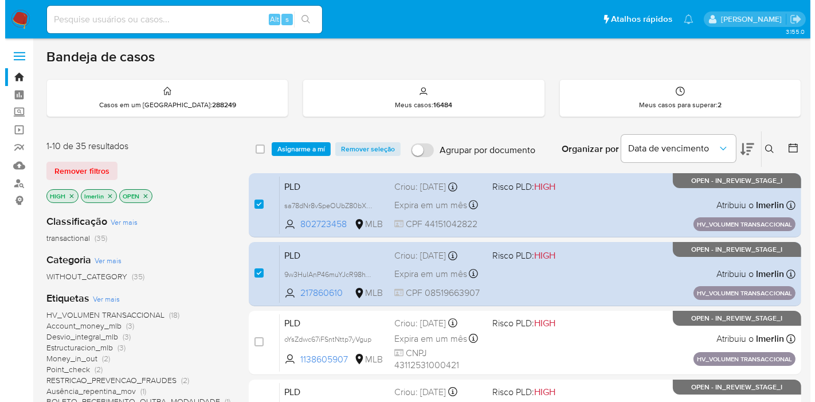
scroll to position [0, 0]
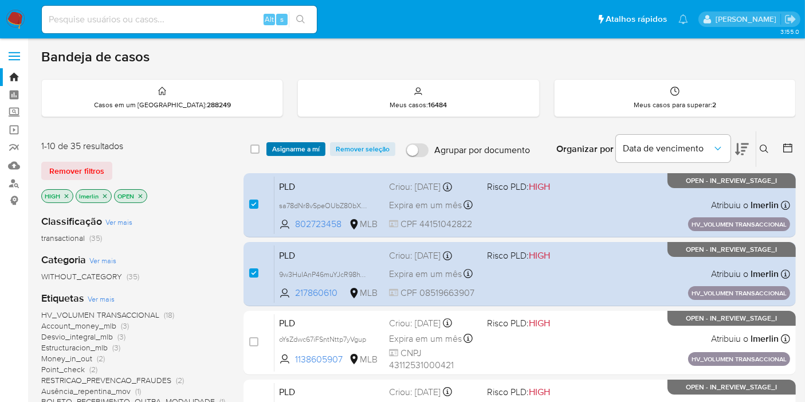
click at [293, 146] on span "Asignarme a mí" at bounding box center [296, 148] width 48 height 11
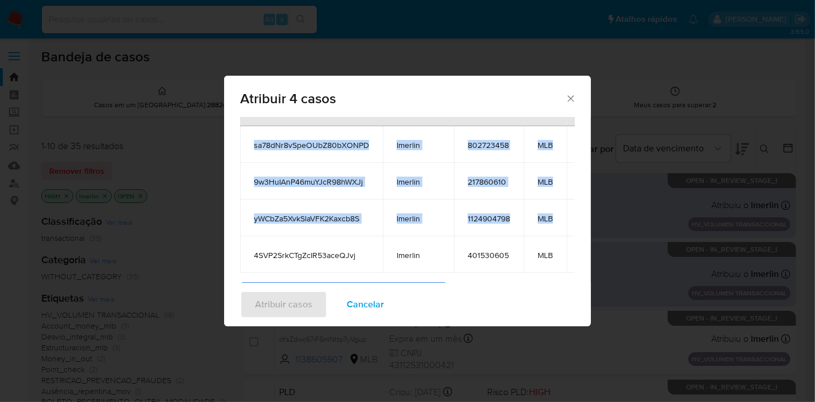
scroll to position [0, 42]
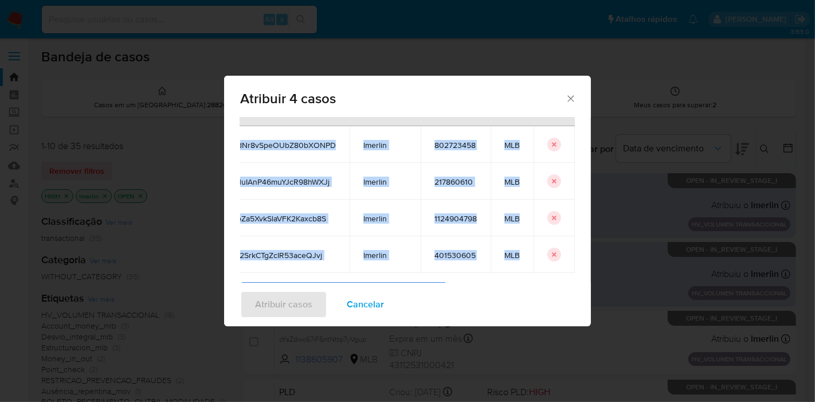
drag, startPoint x: 252, startPoint y: 198, endPoint x: 528, endPoint y: 261, distance: 283.2
click at [528, 261] on tbody "sa78dNr8vSpeOUbZ80bXONPD lmerlin 802723458 MLB 9w3HuIAnP46muYJcR98hWXJj lmerlin…" at bounding box center [391, 199] width 368 height 147
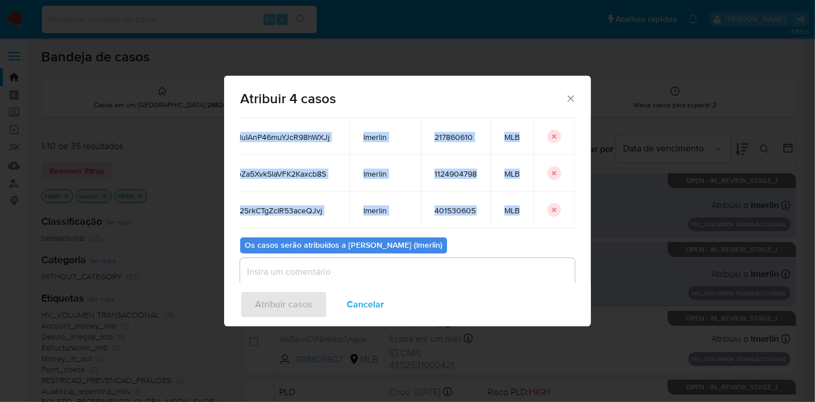
scroll to position [139, 0]
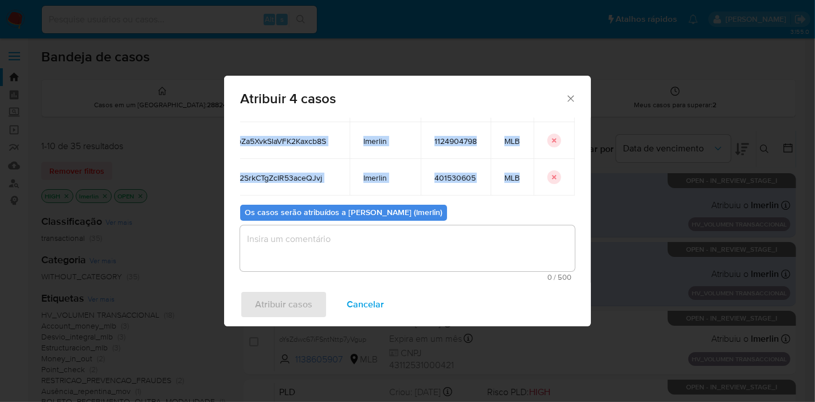
copy tbody "sa78dNr8vSpeOUbZ80bXONPD lmerlin 802723458 MLB 9w3HuIAnP46muYJcR98hWXJj lmerlin…"
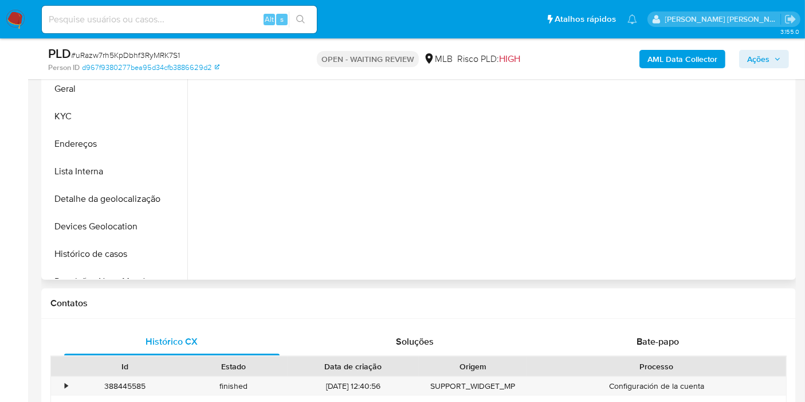
scroll to position [318, 0]
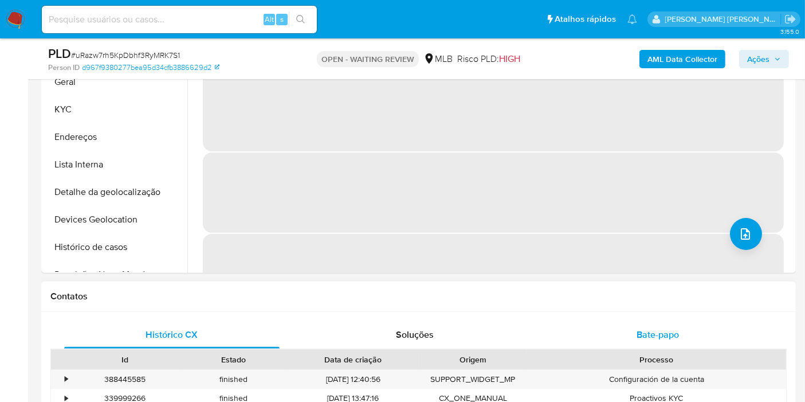
click at [633, 328] on div "Bate-papo" at bounding box center [657, 335] width 215 height 28
select select "10"
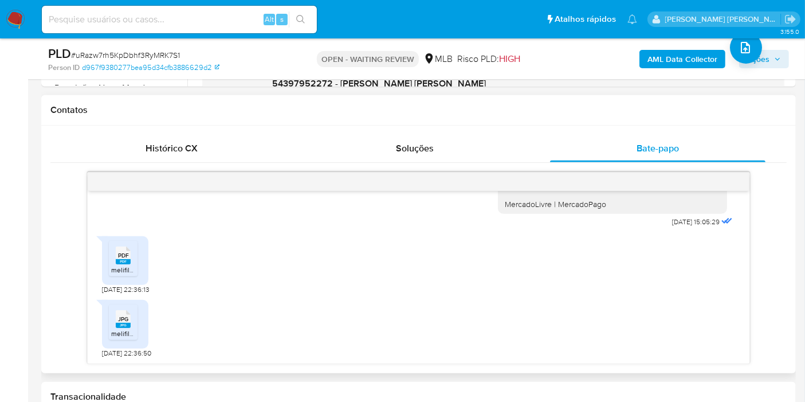
scroll to position [509, 0]
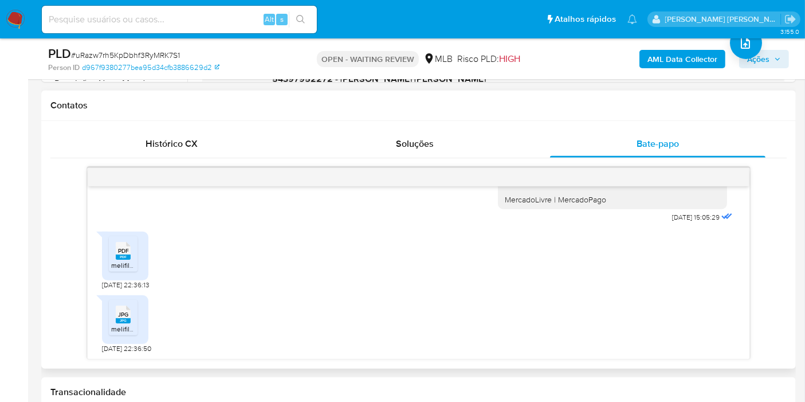
click at [121, 262] on span "melifile7663276027565974617.pdf" at bounding box center [163, 265] width 105 height 10
